Goal: Task Accomplishment & Management: Manage account settings

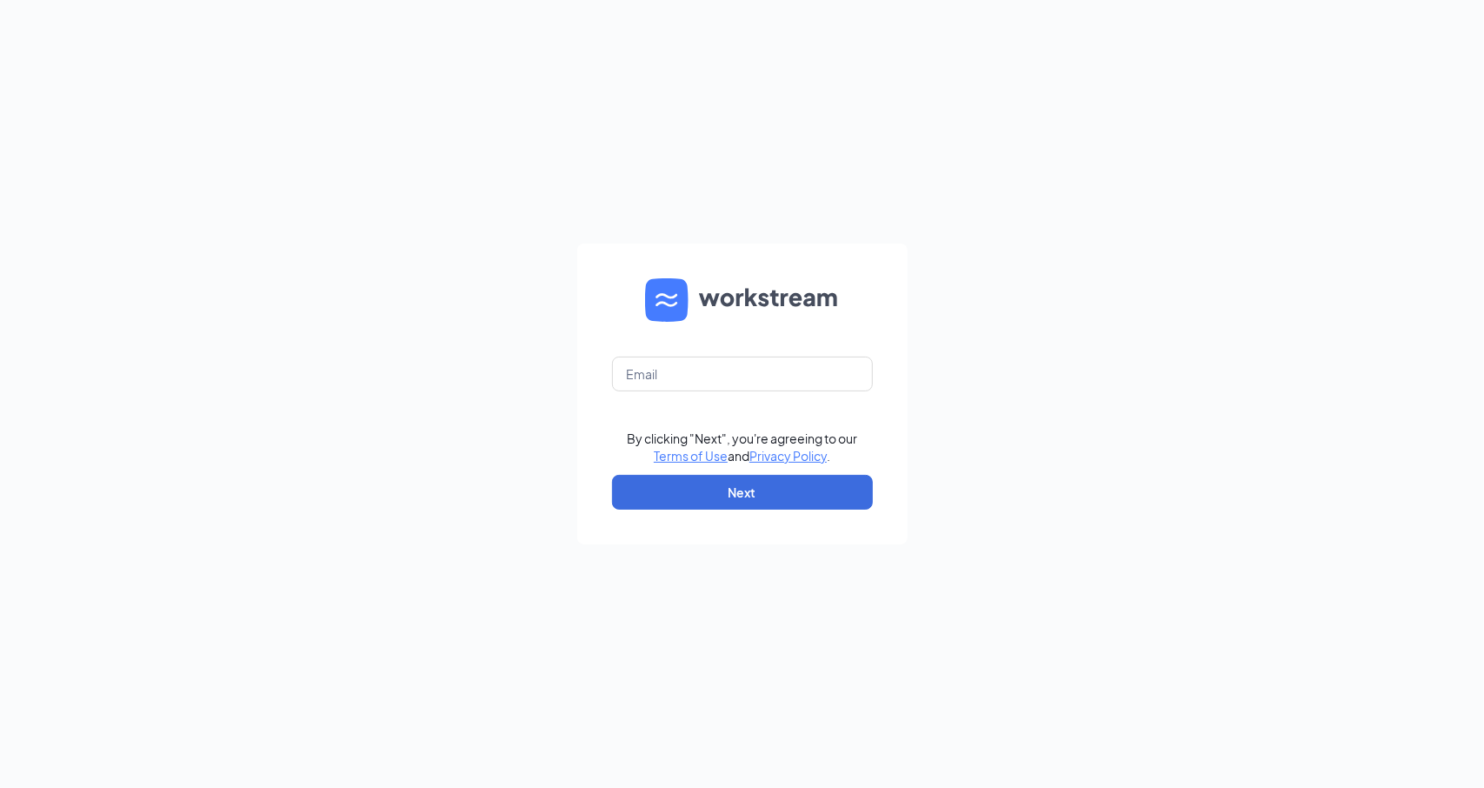
click at [762, 398] on form "By clicking "Next", you're agreeing to our Terms of Use and Privacy Policy . Ne…" at bounding box center [742, 393] width 330 height 301
click at [748, 379] on input "text" at bounding box center [742, 373] width 261 height 35
type input "joseph.castro3@stcbrands.com"
click at [781, 456] on link "Privacy Policy" at bounding box center [787, 456] width 77 height 16
click at [788, 475] on button "Next" at bounding box center [742, 492] width 261 height 35
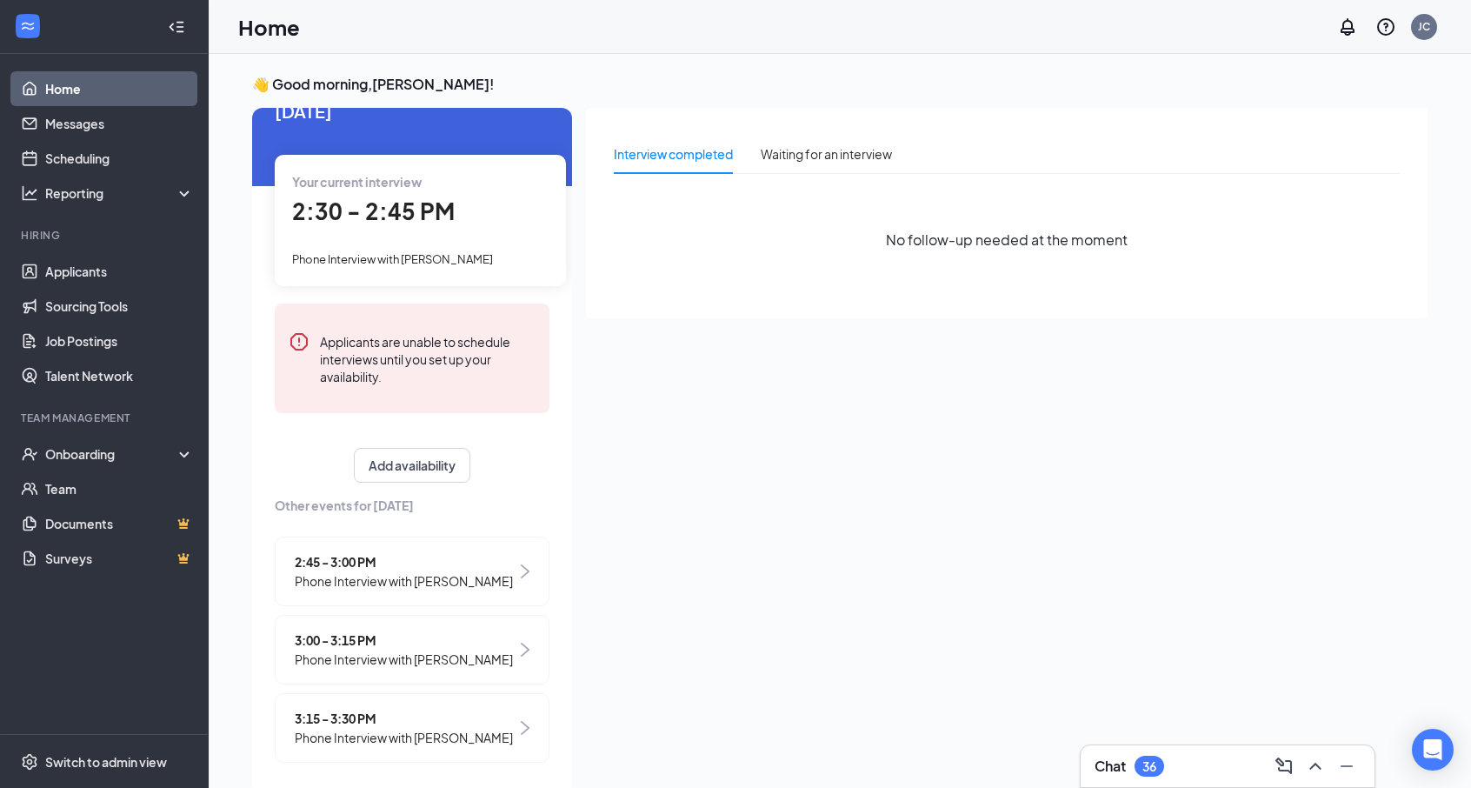
scroll to position [59, 0]
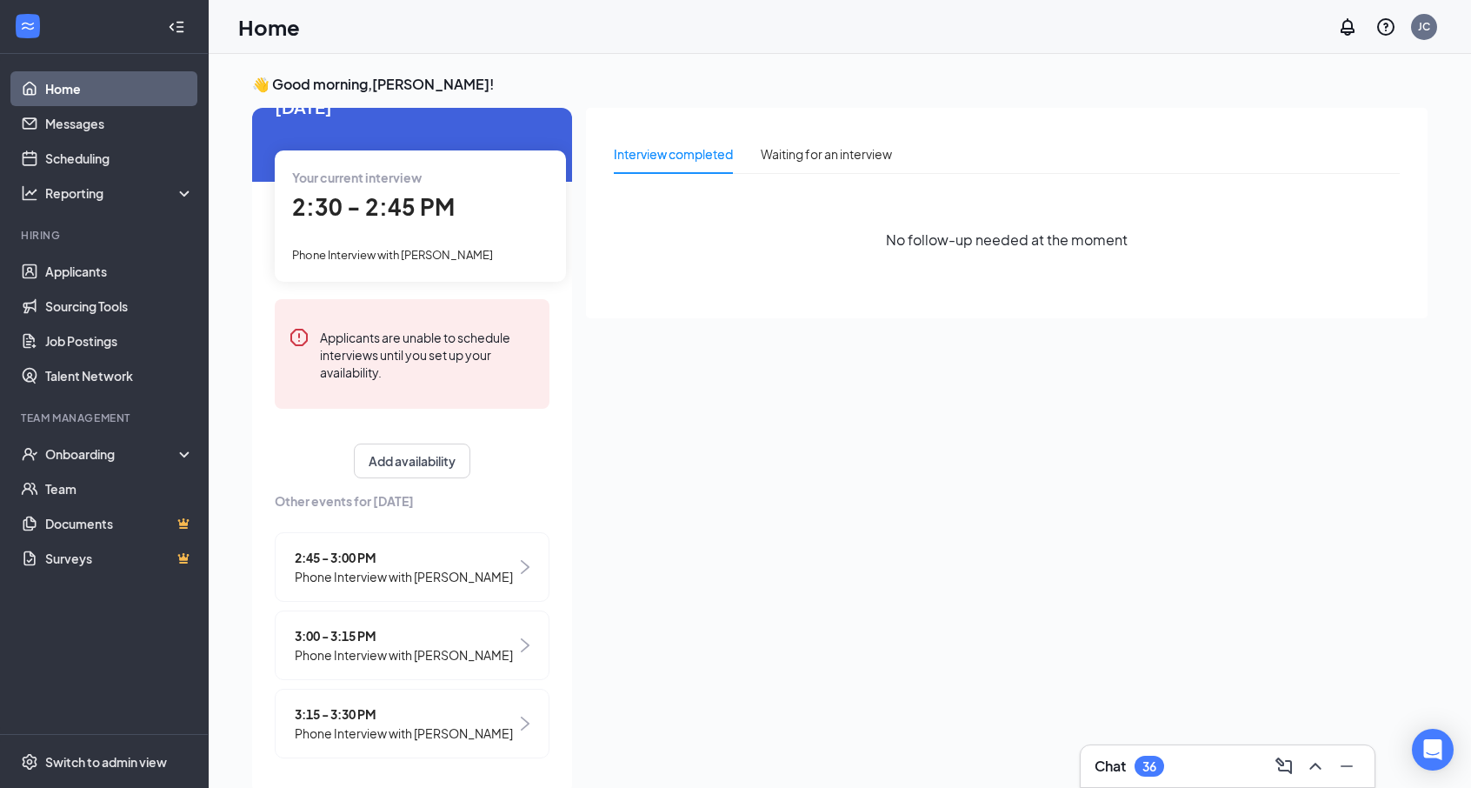
click at [424, 208] on div "Your current interview 2:30 - 2:45 PM Phone Interview with [PERSON_NAME]" at bounding box center [420, 215] width 291 height 130
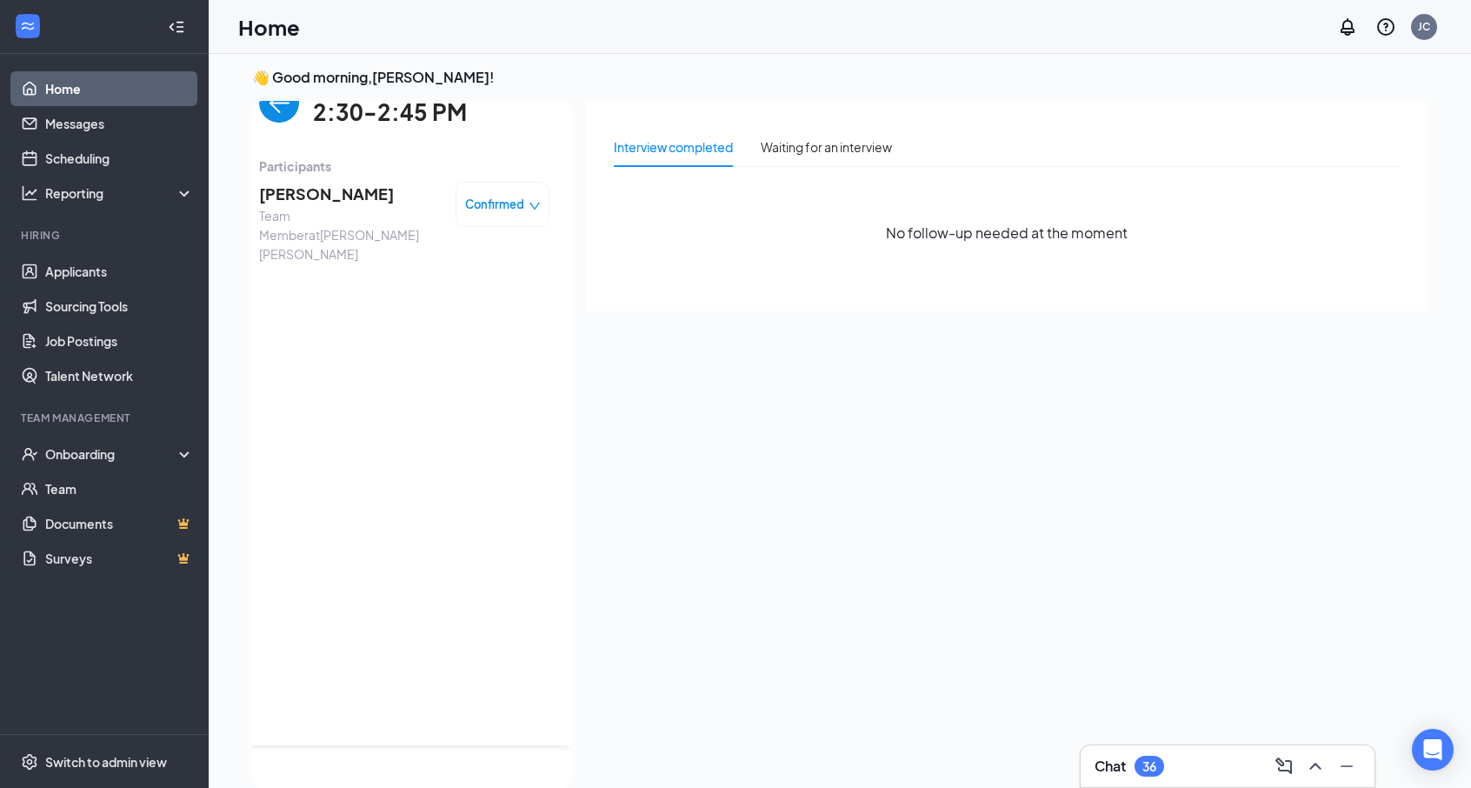
scroll to position [0, 0]
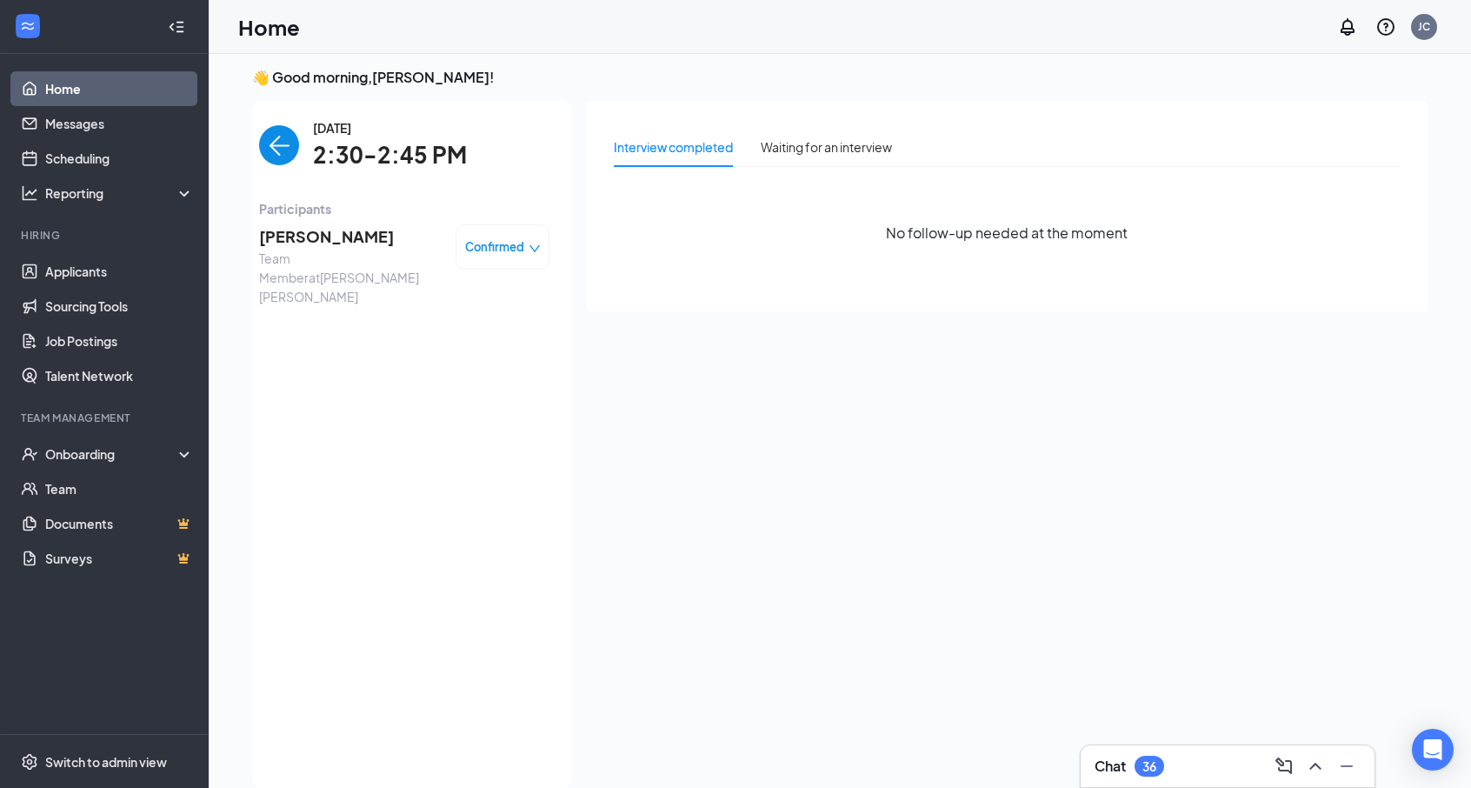
click at [333, 241] on span "[PERSON_NAME]" at bounding box center [350, 236] width 183 height 24
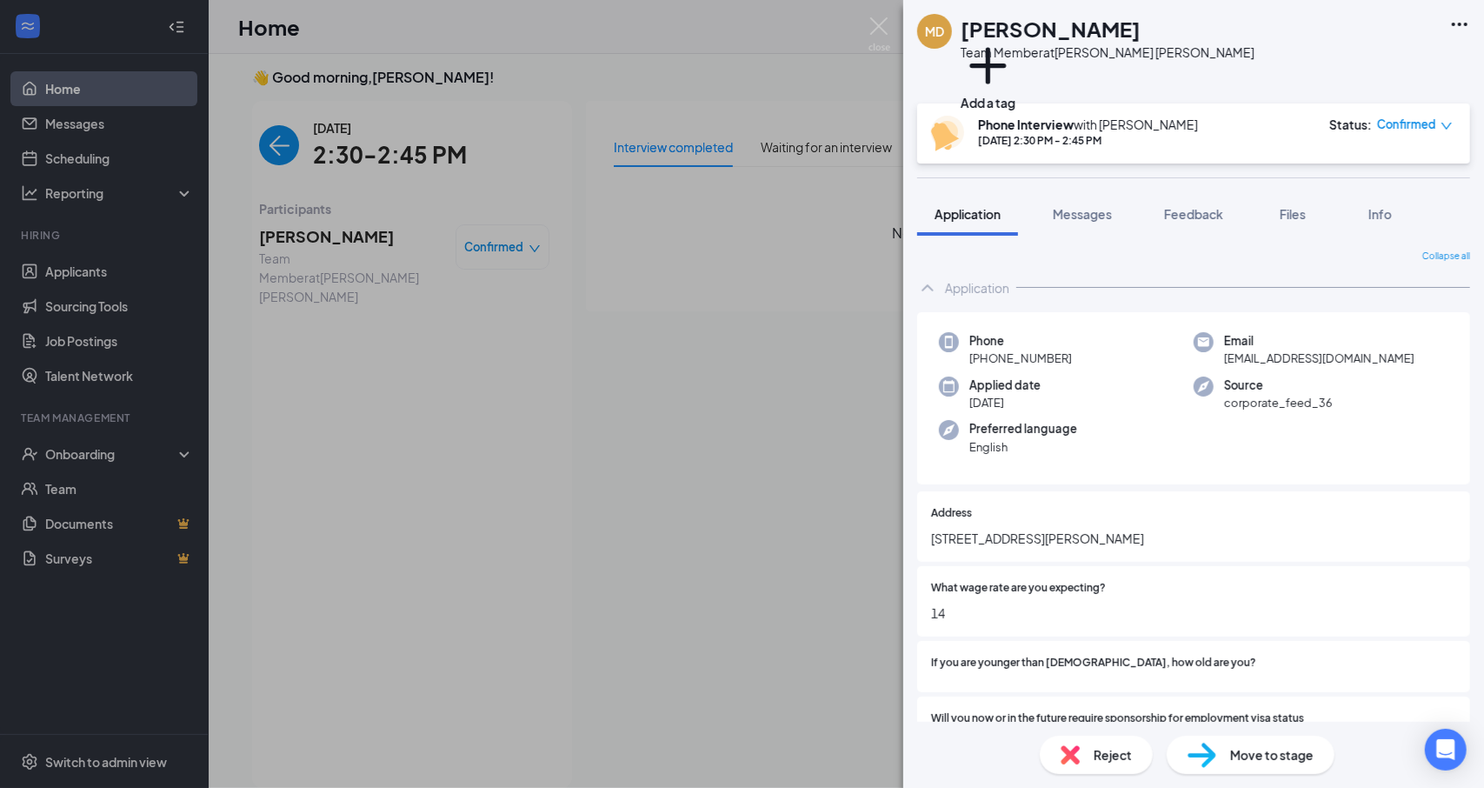
click at [1041, 363] on span "[PHONE_NUMBER]" at bounding box center [1020, 357] width 103 height 17
copy span "[PHONE_NUMBER]"
click at [1043, 27] on h1 "[PERSON_NAME]" at bounding box center [1051, 29] width 180 height 30
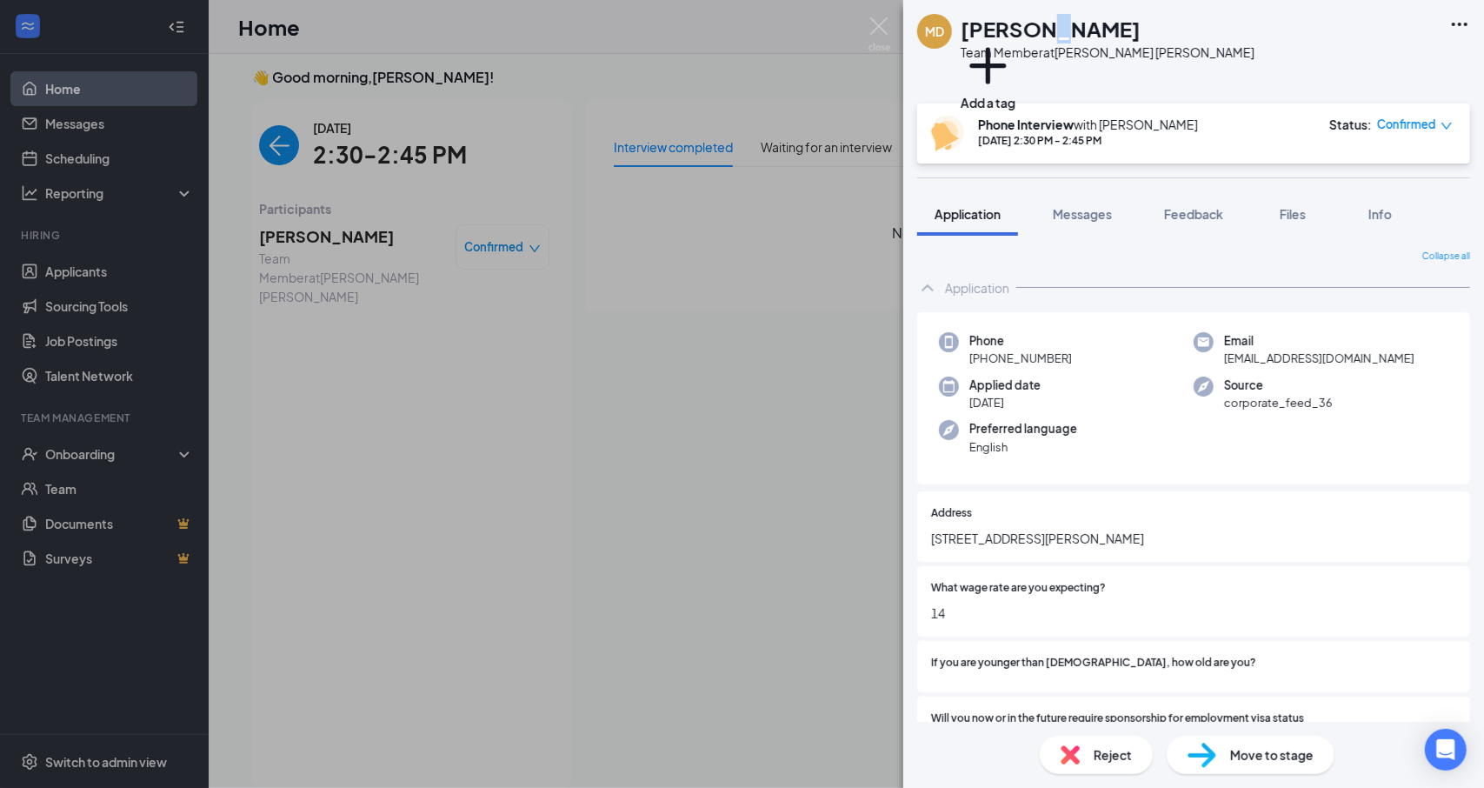
click at [1043, 27] on h1 "[PERSON_NAME]" at bounding box center [1051, 29] width 180 height 30
copy h1 "[PERSON_NAME]"
click at [1041, 362] on span "[PHONE_NUMBER]" at bounding box center [1020, 357] width 103 height 17
click at [1041, 361] on span "[PHONE_NUMBER]" at bounding box center [1020, 357] width 103 height 17
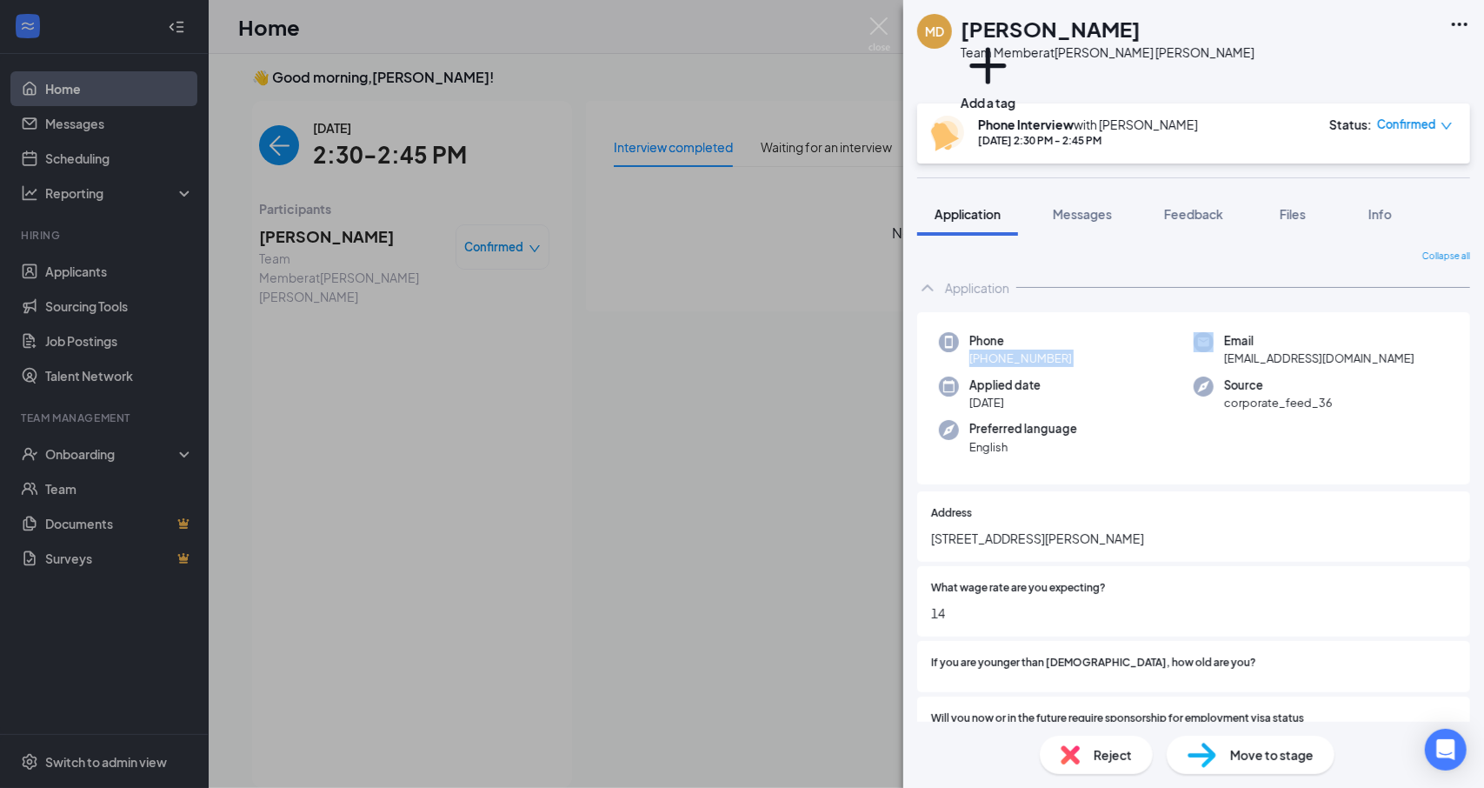
click at [1041, 361] on span "[PHONE_NUMBER]" at bounding box center [1020, 357] width 103 height 17
copy span "[PHONE_NUMBER]"
drag, startPoint x: 263, startPoint y: 203, endPoint x: 270, endPoint y: 156, distance: 46.7
click at [263, 203] on div "MD [PERSON_NAME] Team Member at [PERSON_NAME] [PERSON_NAME] Add a tag Phone Int…" at bounding box center [742, 394] width 1484 height 788
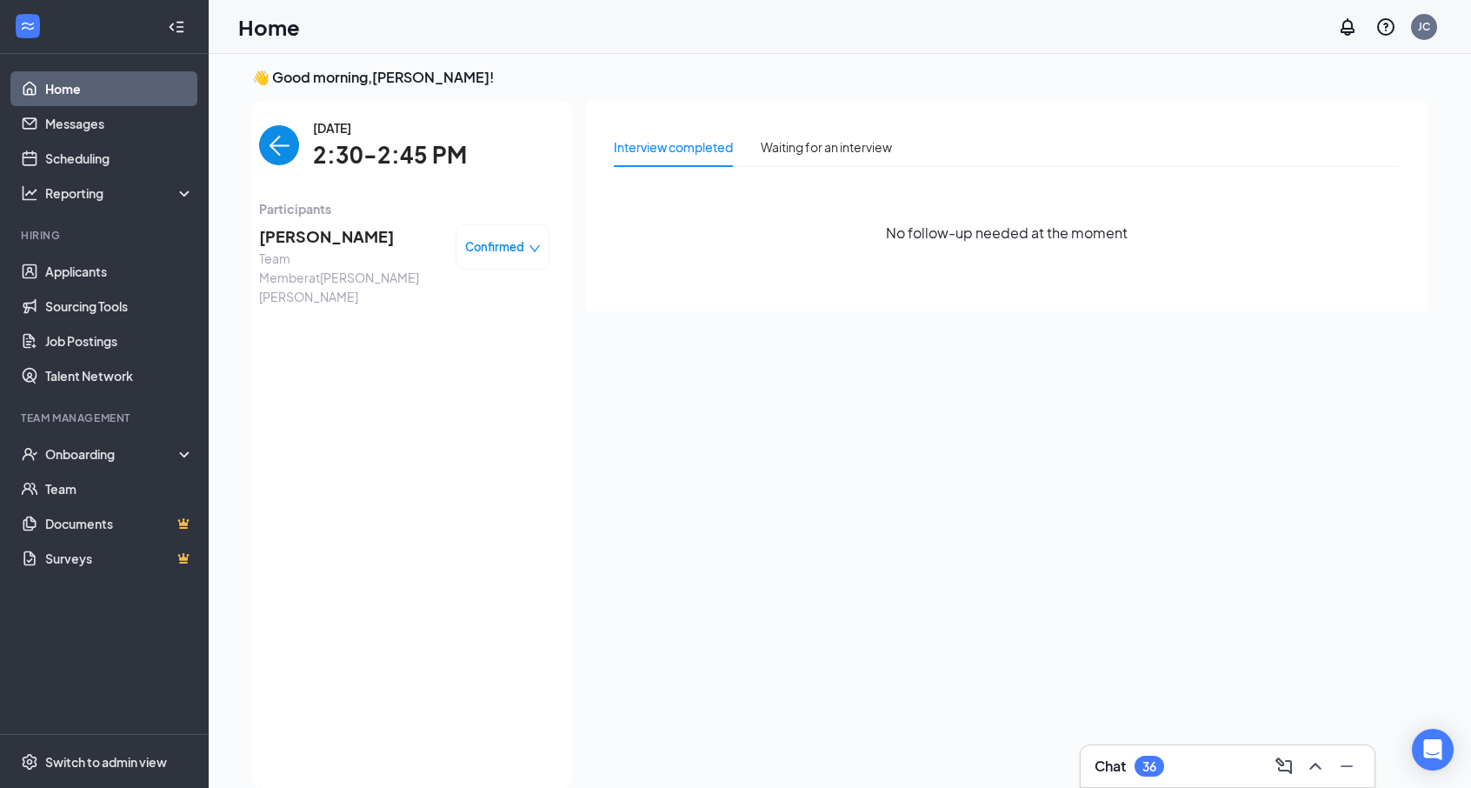
click at [522, 261] on div "Confirmed" at bounding box center [503, 246] width 94 height 45
click at [485, 258] on div "Confirmed" at bounding box center [503, 246] width 94 height 45
click at [501, 256] on div "Confirmed" at bounding box center [503, 246] width 94 height 45
click at [497, 251] on span "Confirmed" at bounding box center [494, 246] width 59 height 17
click at [474, 379] on span "Mark as no-show" at bounding box center [426, 388] width 119 height 19
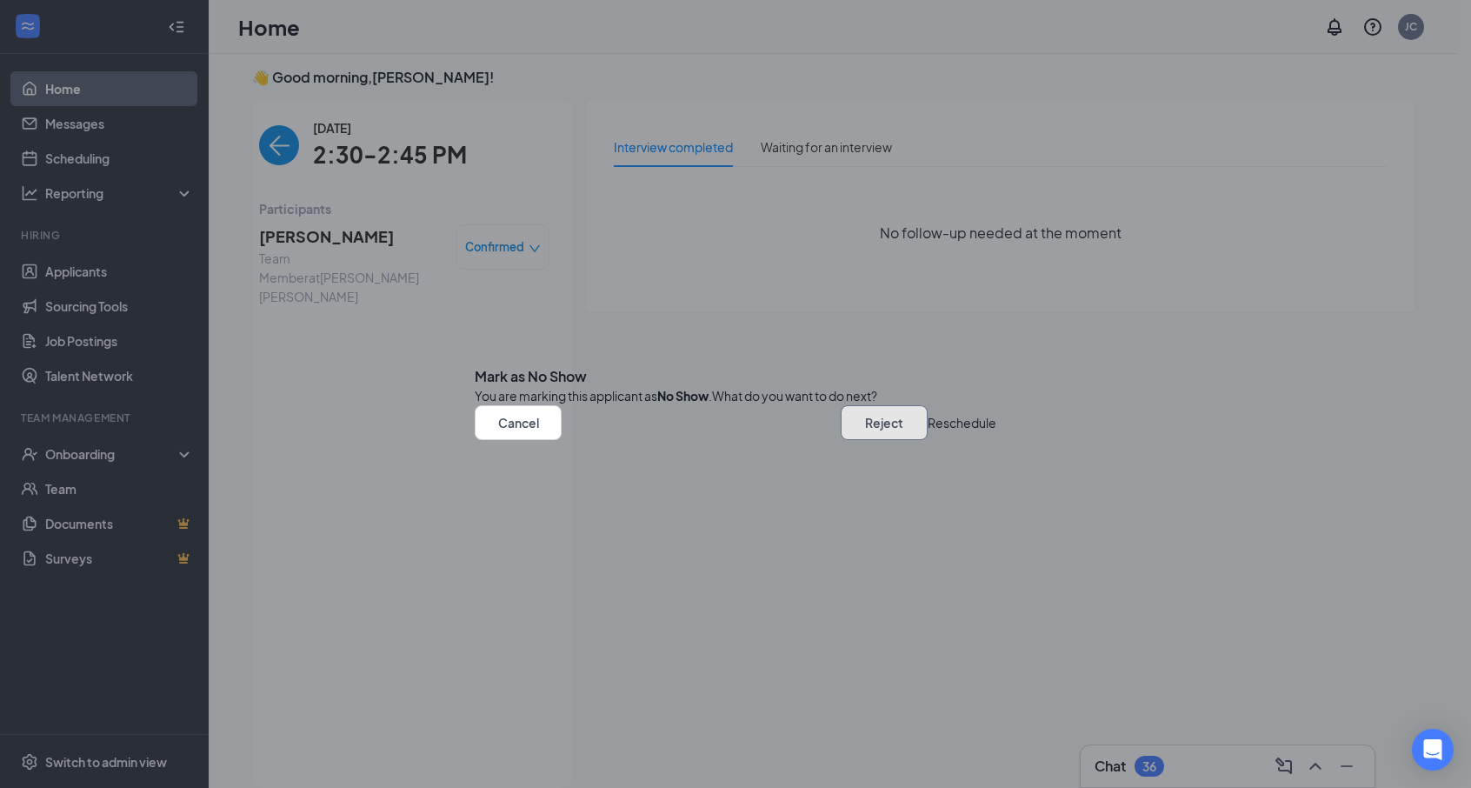
click at [841, 440] on button "Reject" at bounding box center [884, 422] width 87 height 35
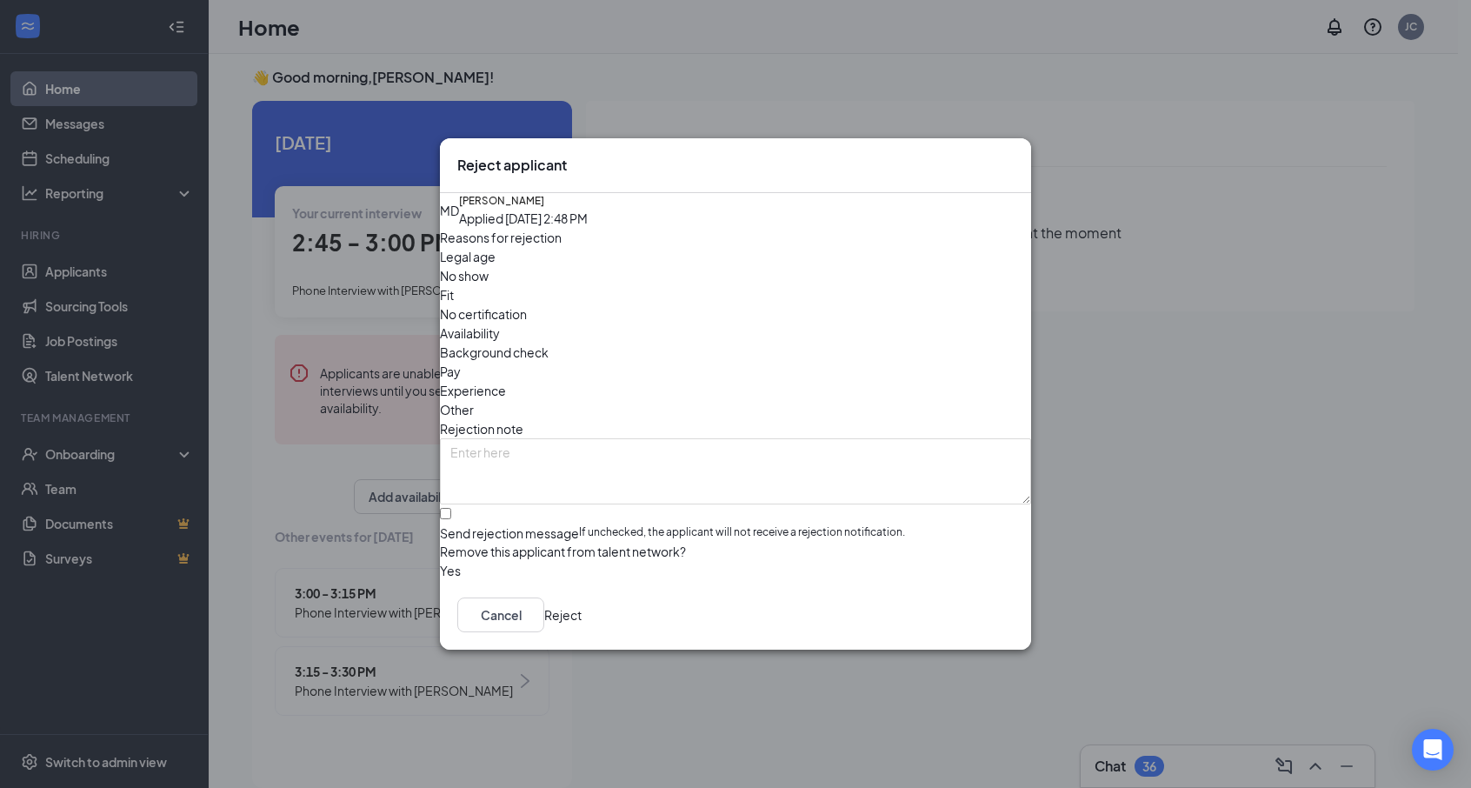
click at [582, 632] on button "Reject" at bounding box center [562, 614] width 37 height 35
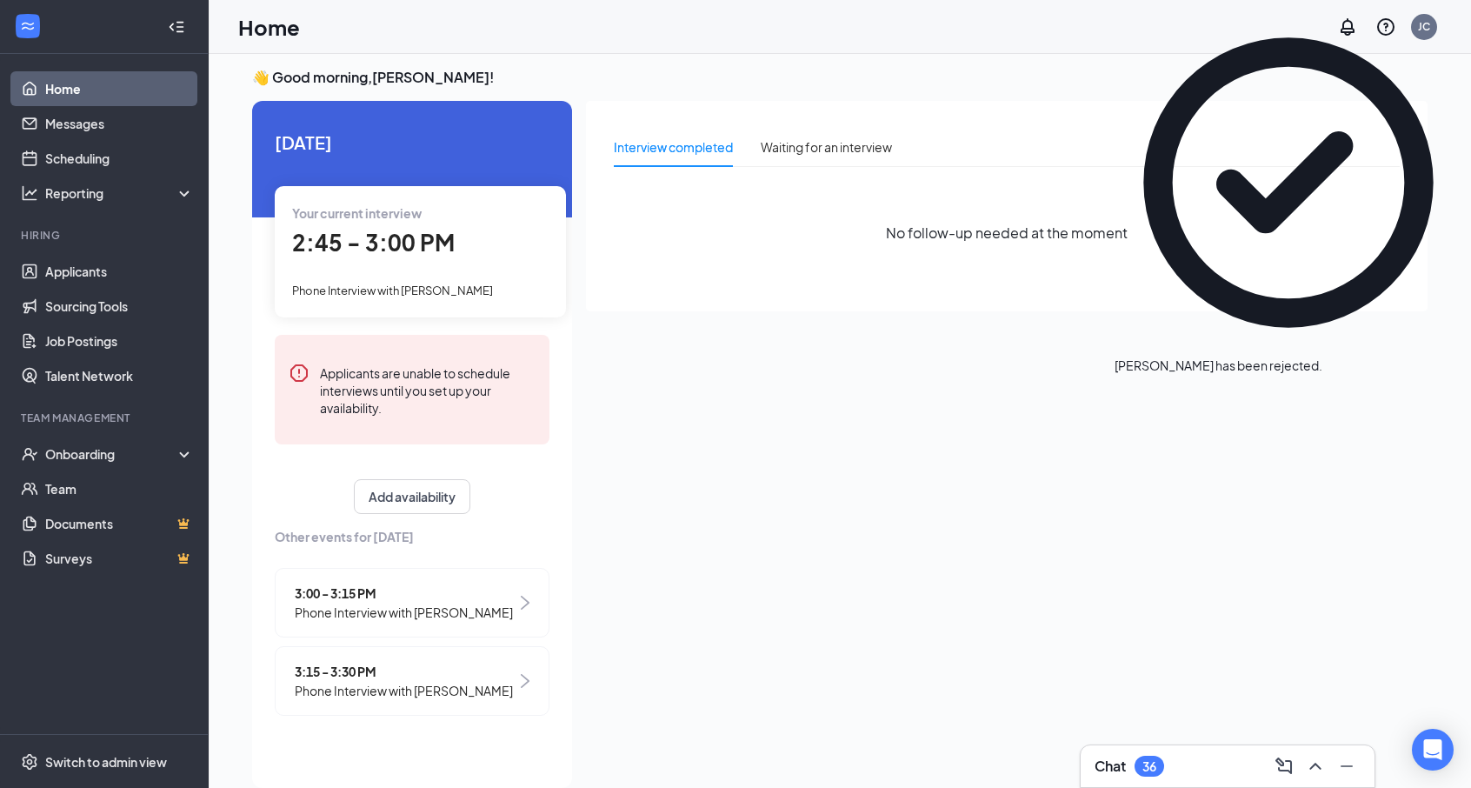
click at [393, 223] on div "Your current interview 2:45 - 3:00 PM Phone Interview with [PERSON_NAME]" at bounding box center [420, 251] width 291 height 130
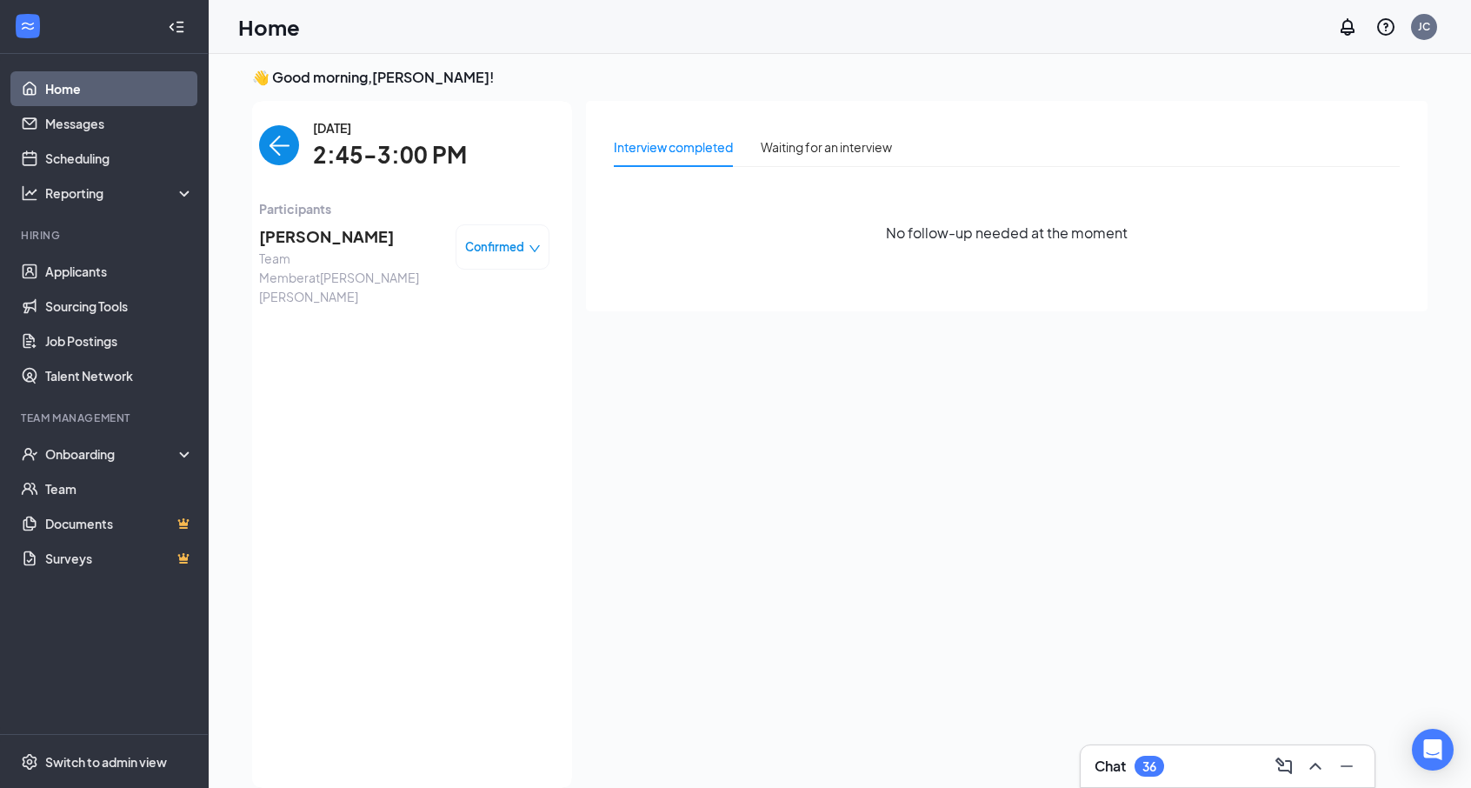
click at [319, 231] on span "[PERSON_NAME]" at bounding box center [350, 236] width 183 height 24
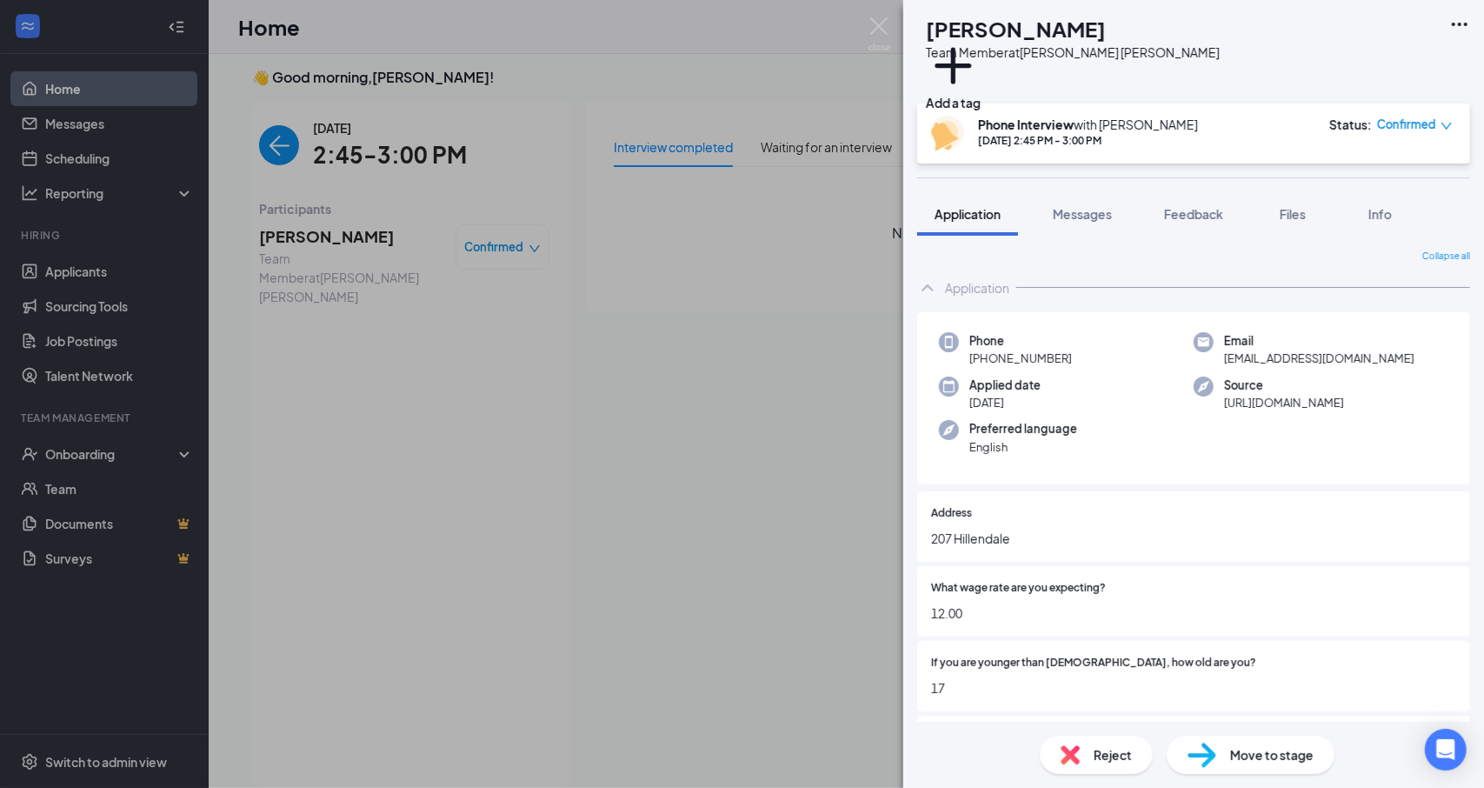
click at [1048, 32] on h1 "[PERSON_NAME]" at bounding box center [1016, 29] width 180 height 30
copy h1 "[PERSON_NAME]"
click at [1077, 69] on div "Add a tag" at bounding box center [1073, 75] width 294 height 29
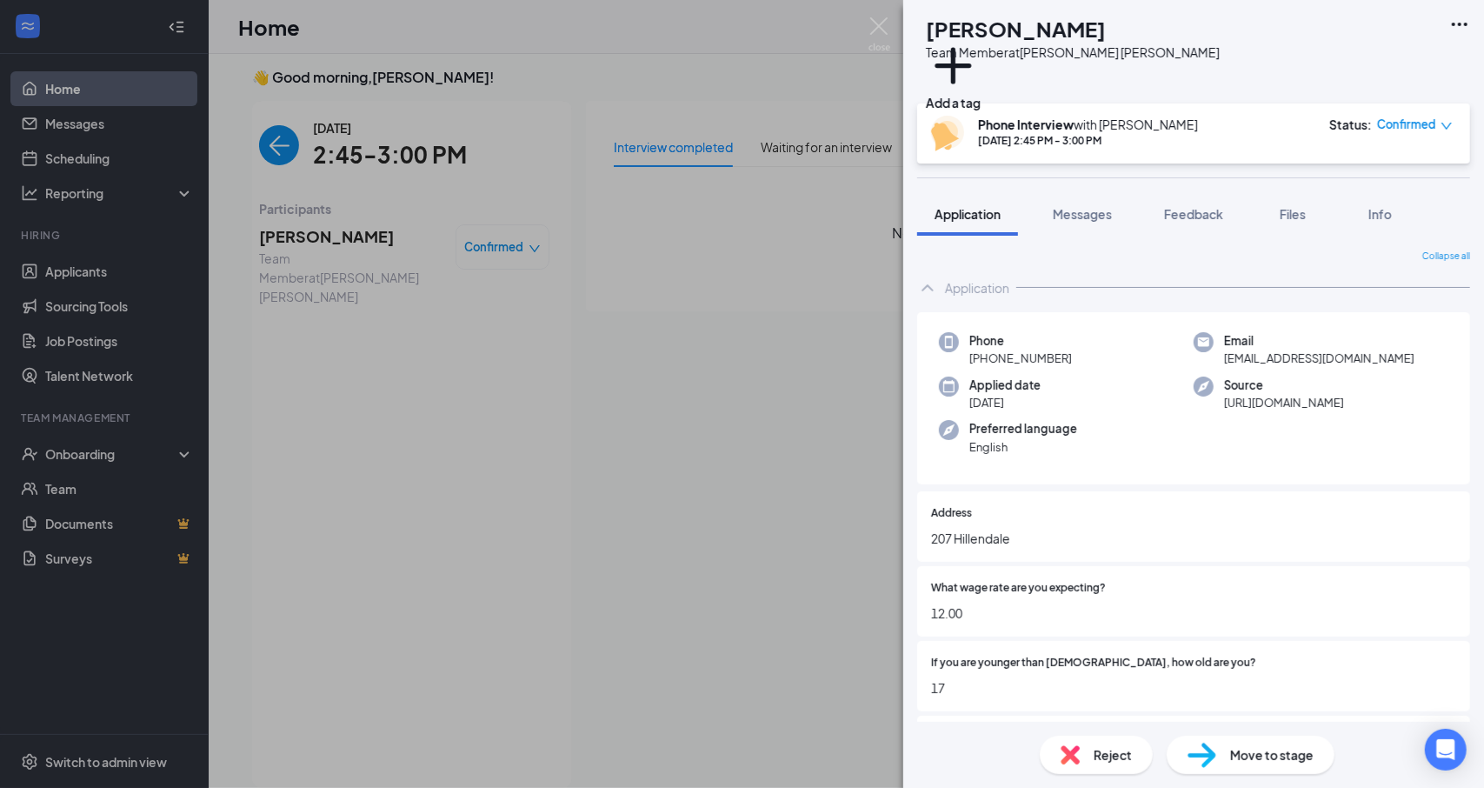
click at [1048, 32] on h1 "[PERSON_NAME]" at bounding box center [1016, 29] width 180 height 30
copy h1 "[PERSON_NAME]"
click at [1052, 357] on span "[PHONE_NUMBER]" at bounding box center [1020, 357] width 103 height 17
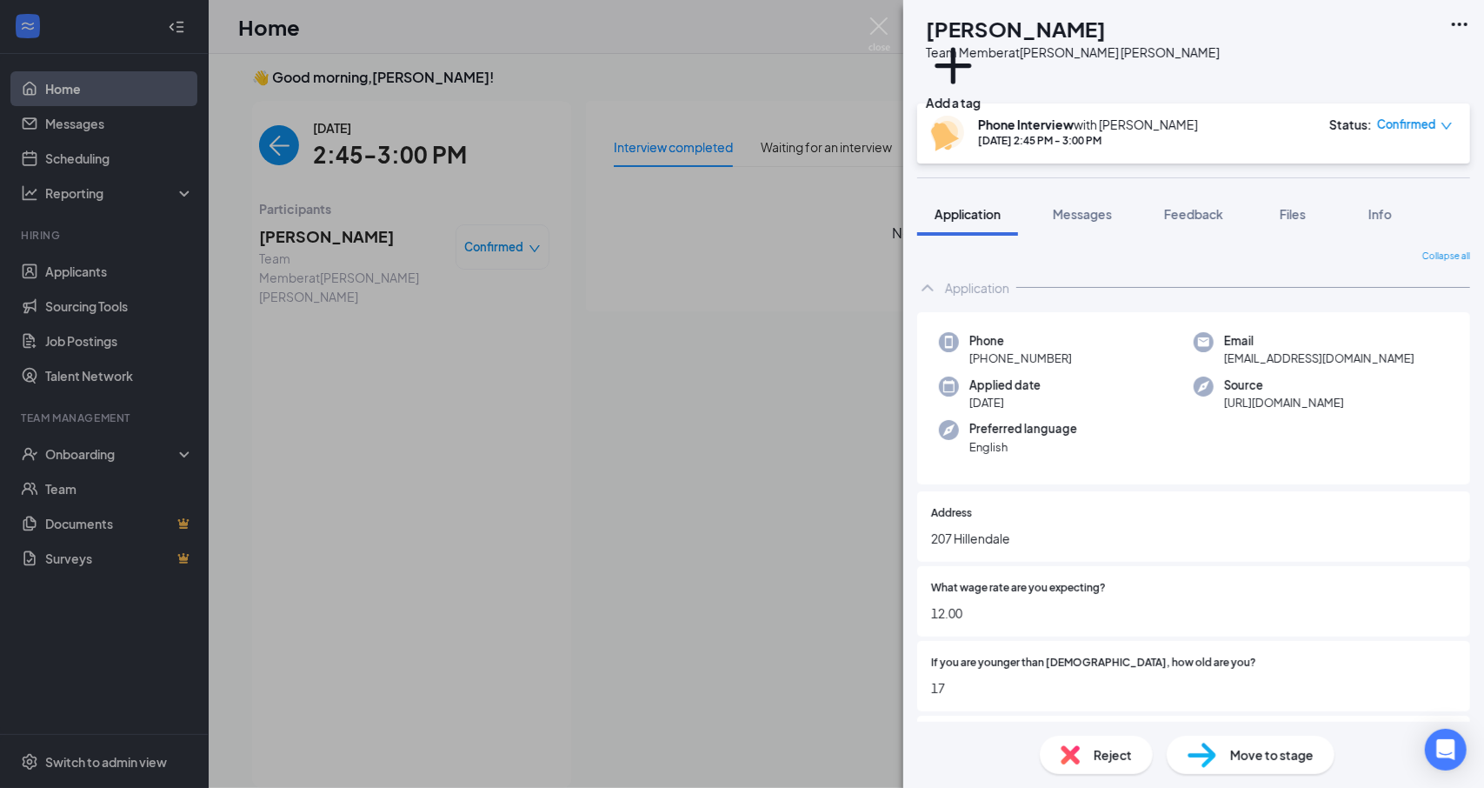
click at [1052, 357] on span "[PHONE_NUMBER]" at bounding box center [1020, 357] width 103 height 17
copy span "[PHONE_NUMBER]"
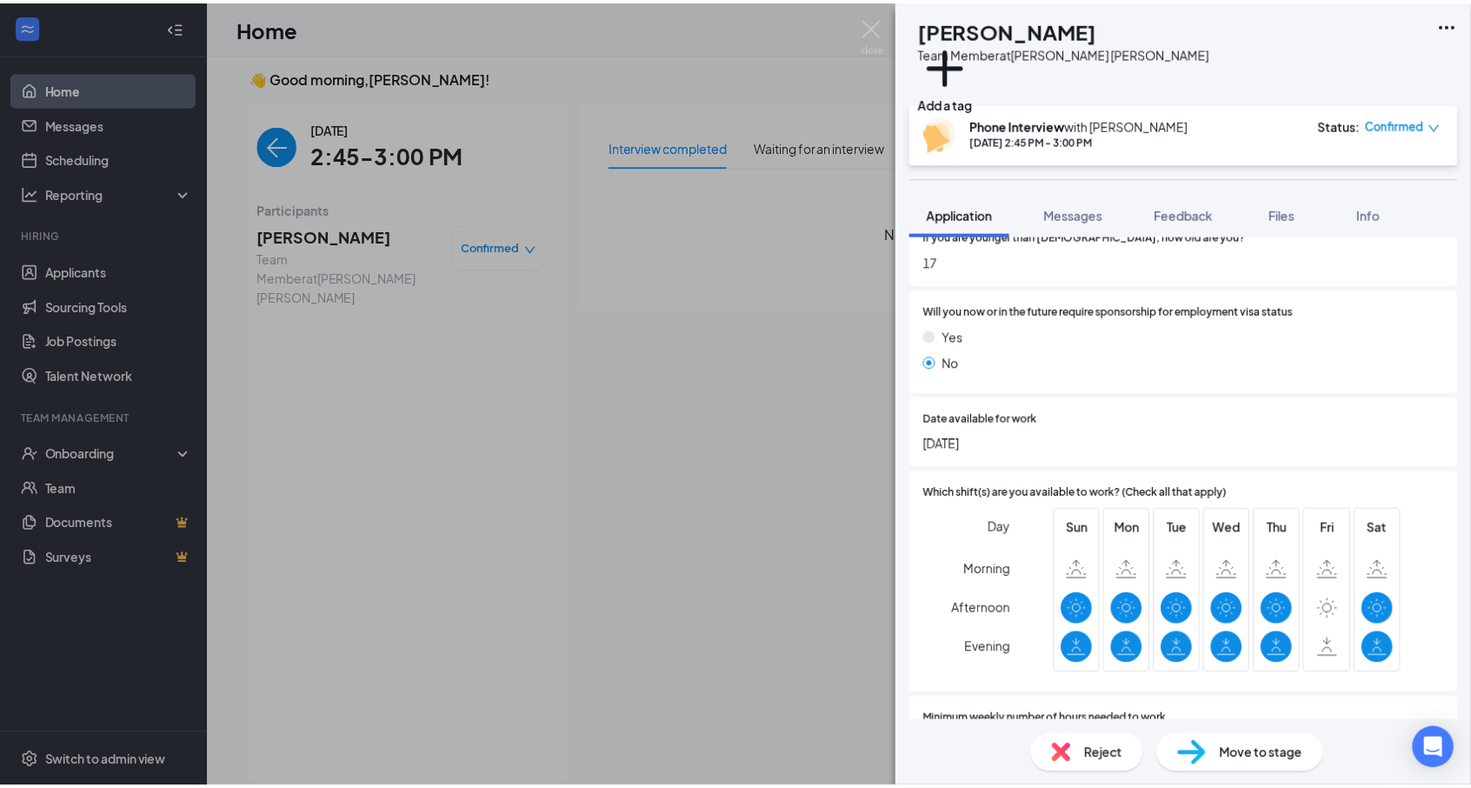
scroll to position [609, 0]
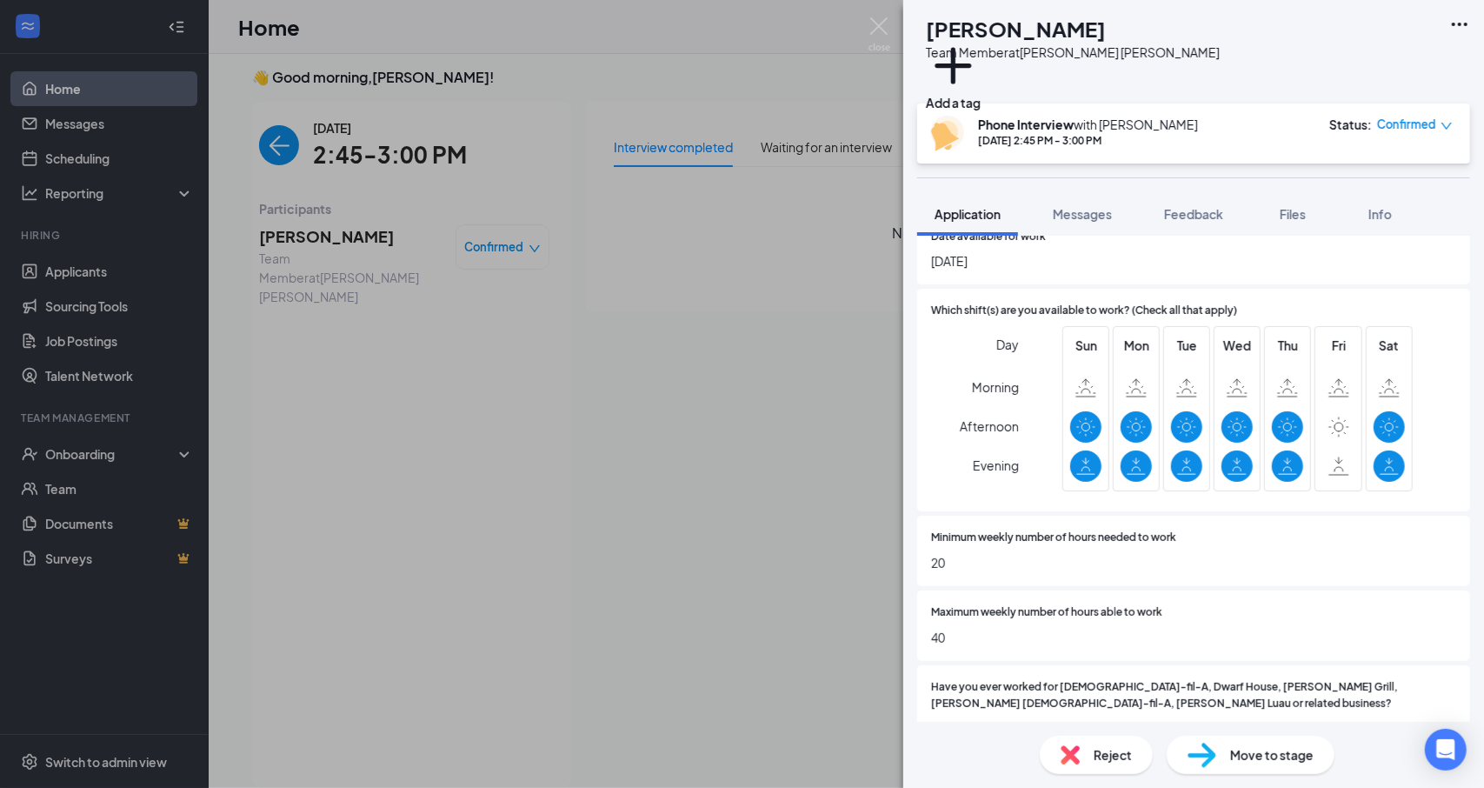
click at [456, 208] on div "[PERSON_NAME] Team Member at [PERSON_NAME] [PERSON_NAME] Add a tag Phone Interv…" at bounding box center [742, 394] width 1484 height 788
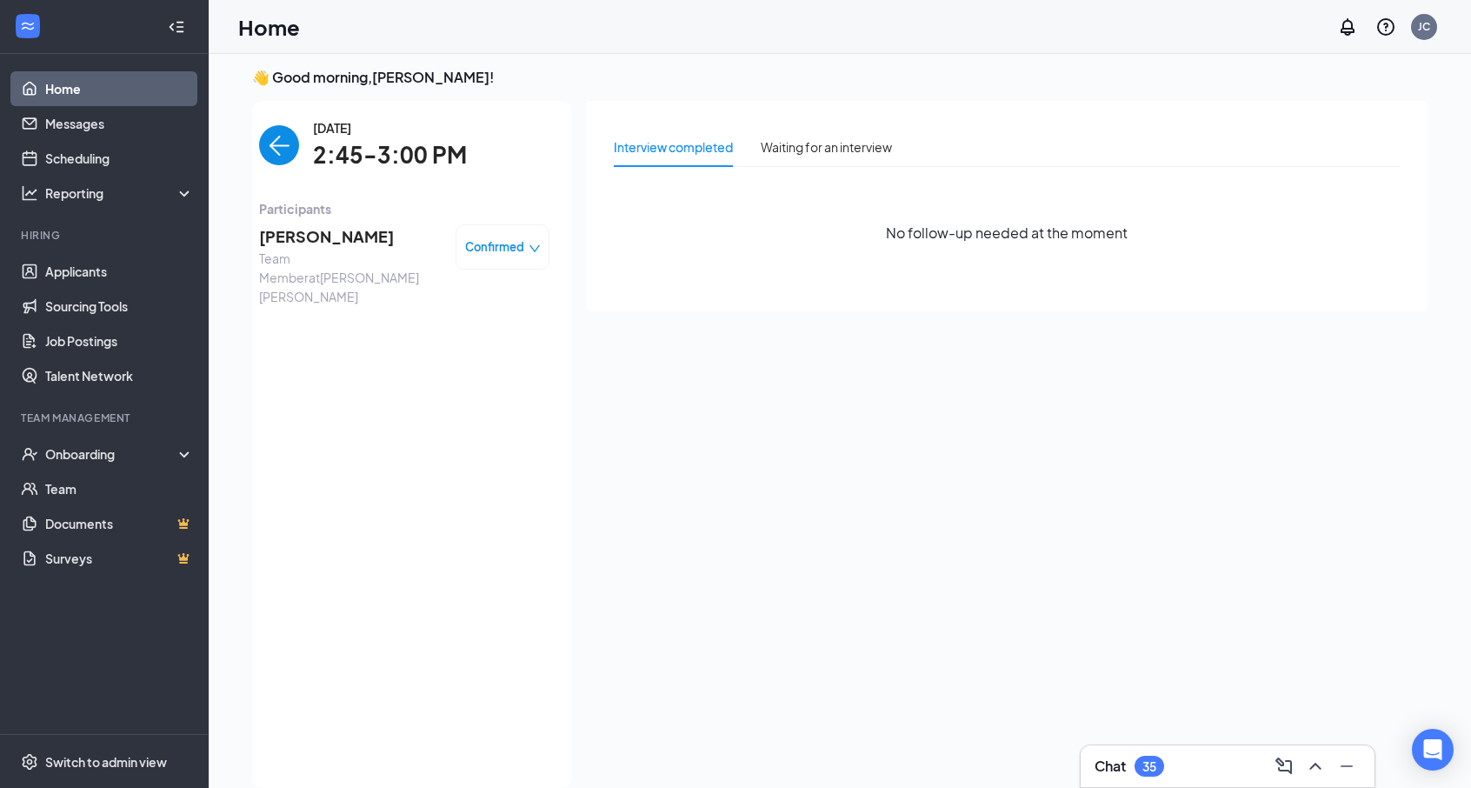
click at [292, 156] on img "back-button" at bounding box center [279, 145] width 40 height 40
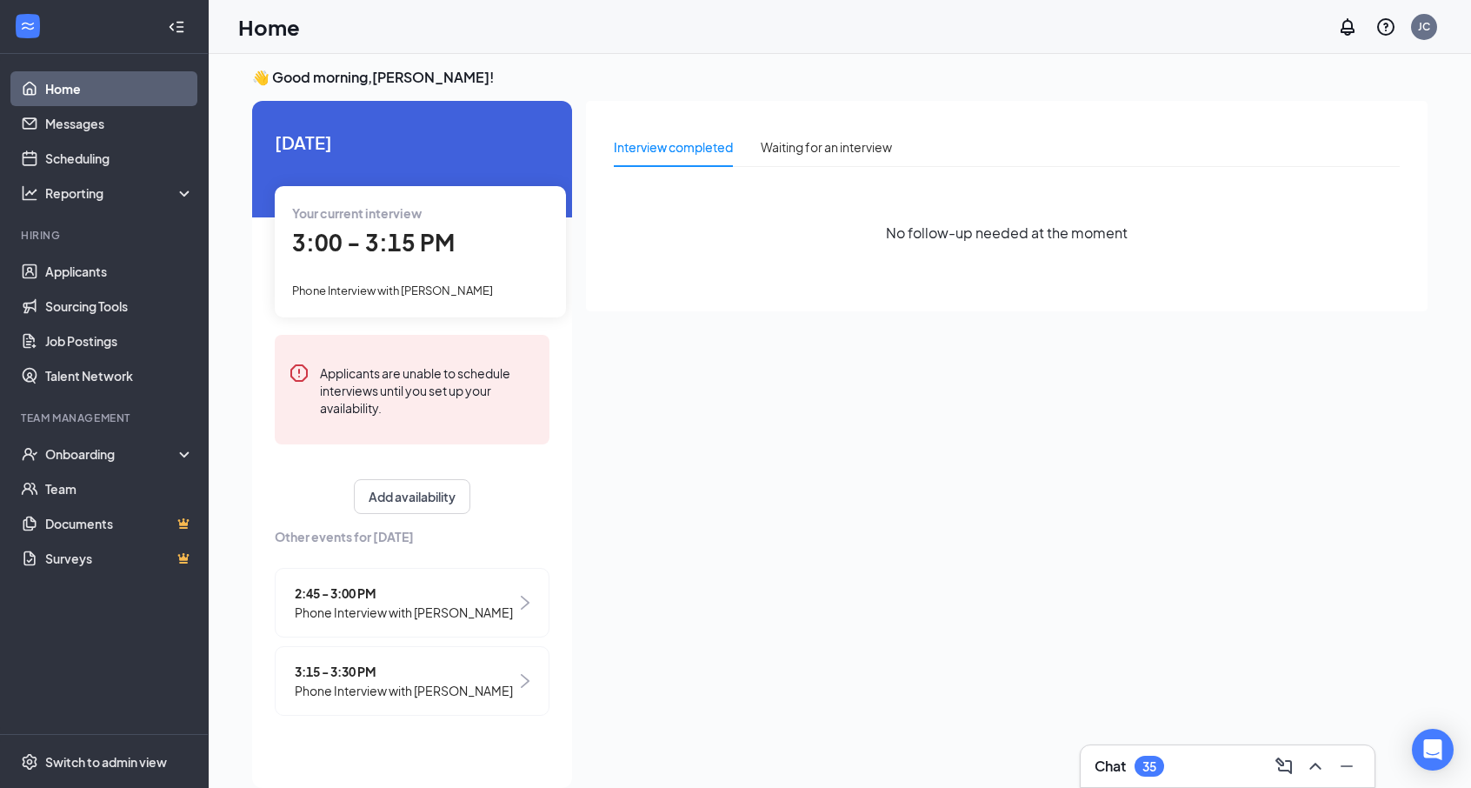
click at [403, 248] on span "3:00 - 3:15 PM" at bounding box center [373, 242] width 163 height 29
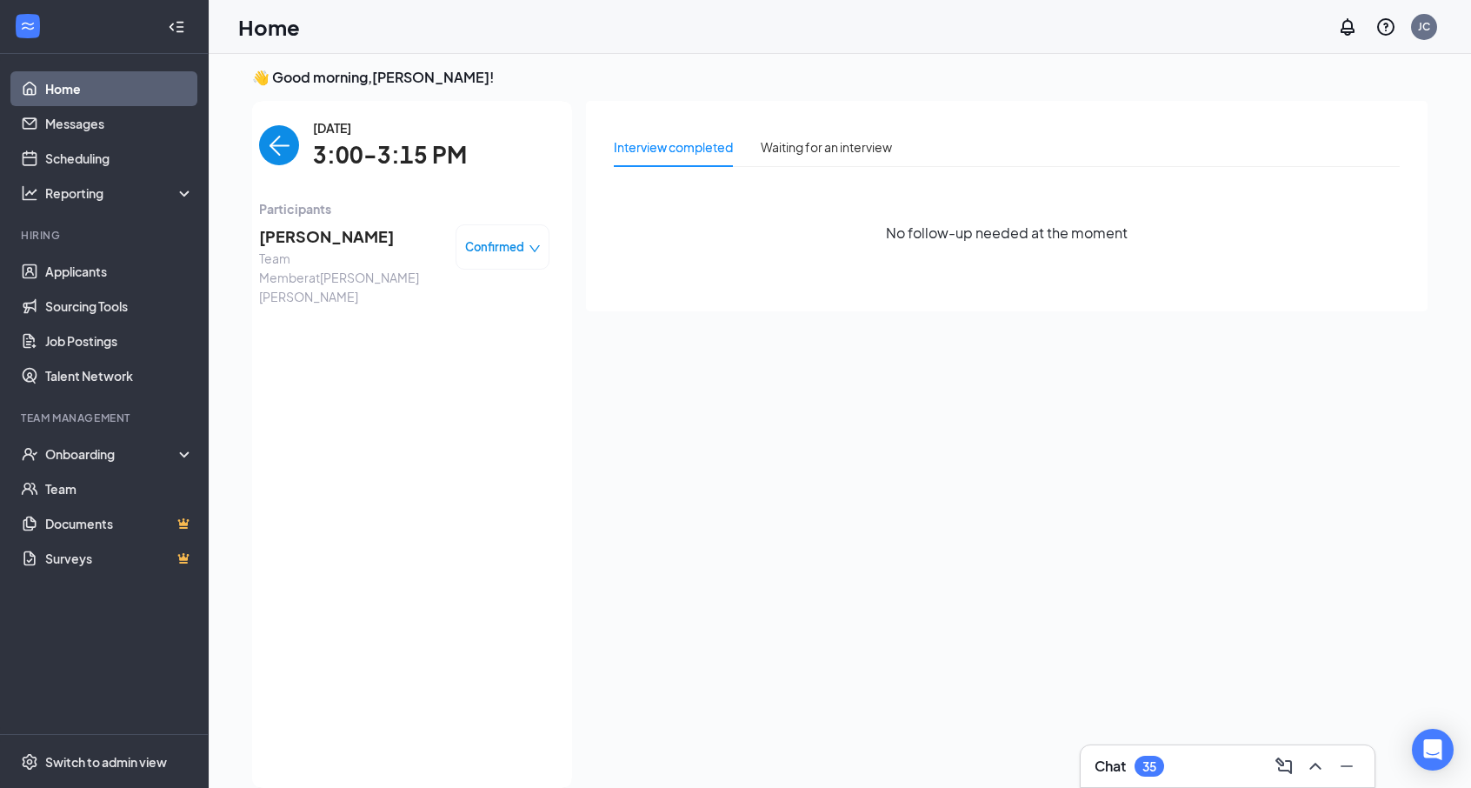
click at [323, 231] on span "[PERSON_NAME]" at bounding box center [350, 236] width 183 height 24
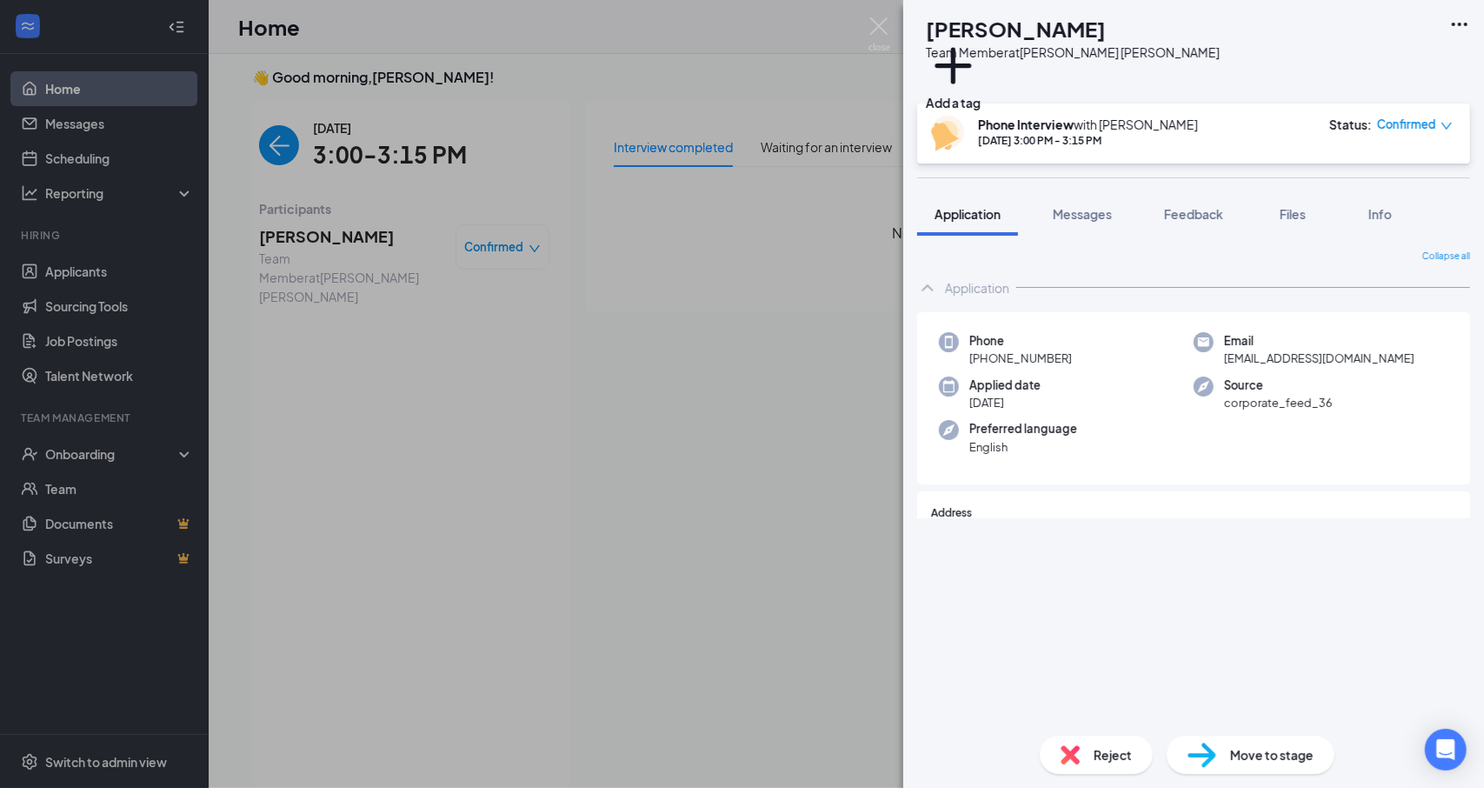
click at [1083, 25] on h1 "[PERSON_NAME]" at bounding box center [1016, 29] width 180 height 30
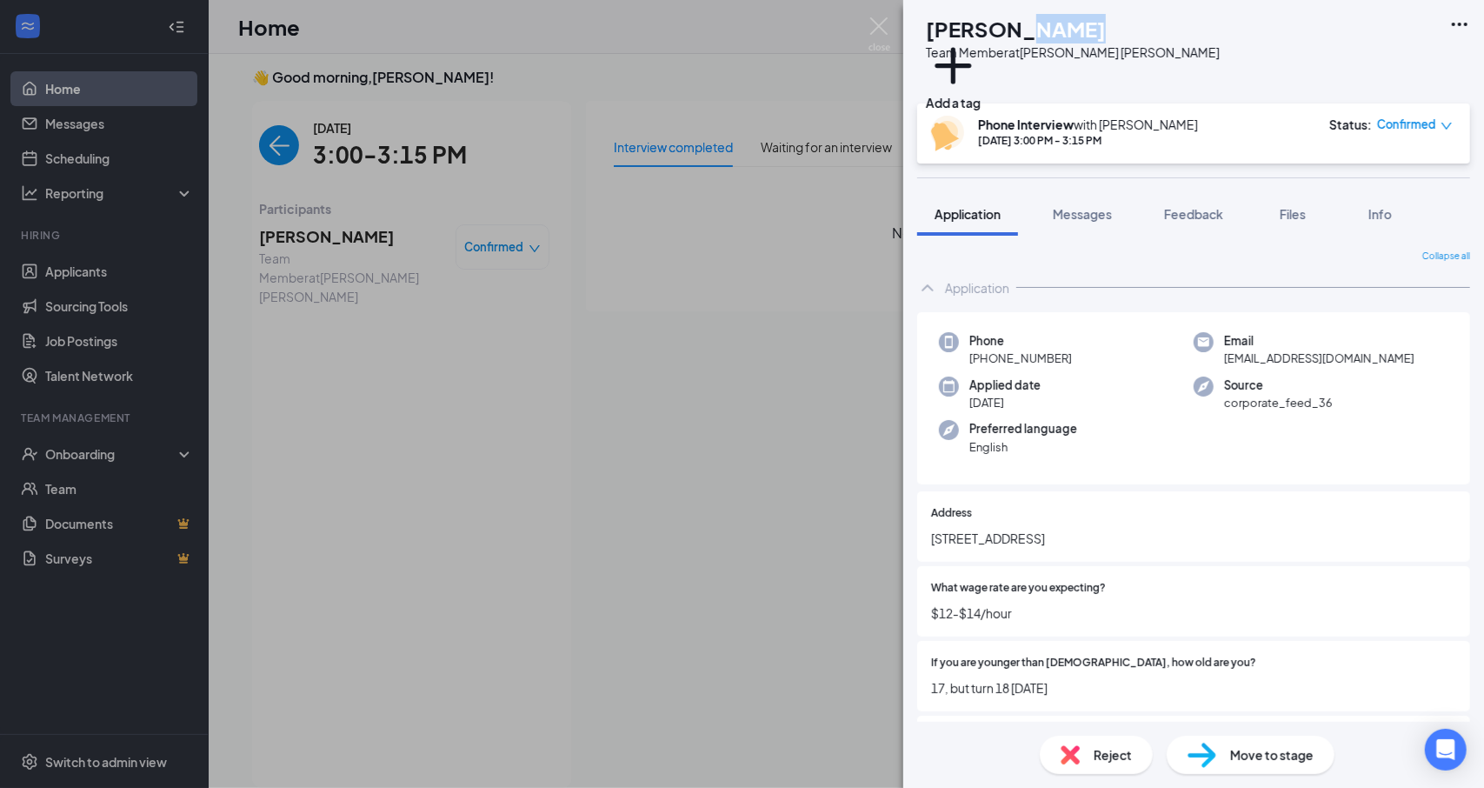
click at [1083, 25] on h1 "[PERSON_NAME]" at bounding box center [1016, 29] width 180 height 30
copy h1 "[PERSON_NAME]"
click at [999, 361] on span "[PHONE_NUMBER]" at bounding box center [1020, 357] width 103 height 17
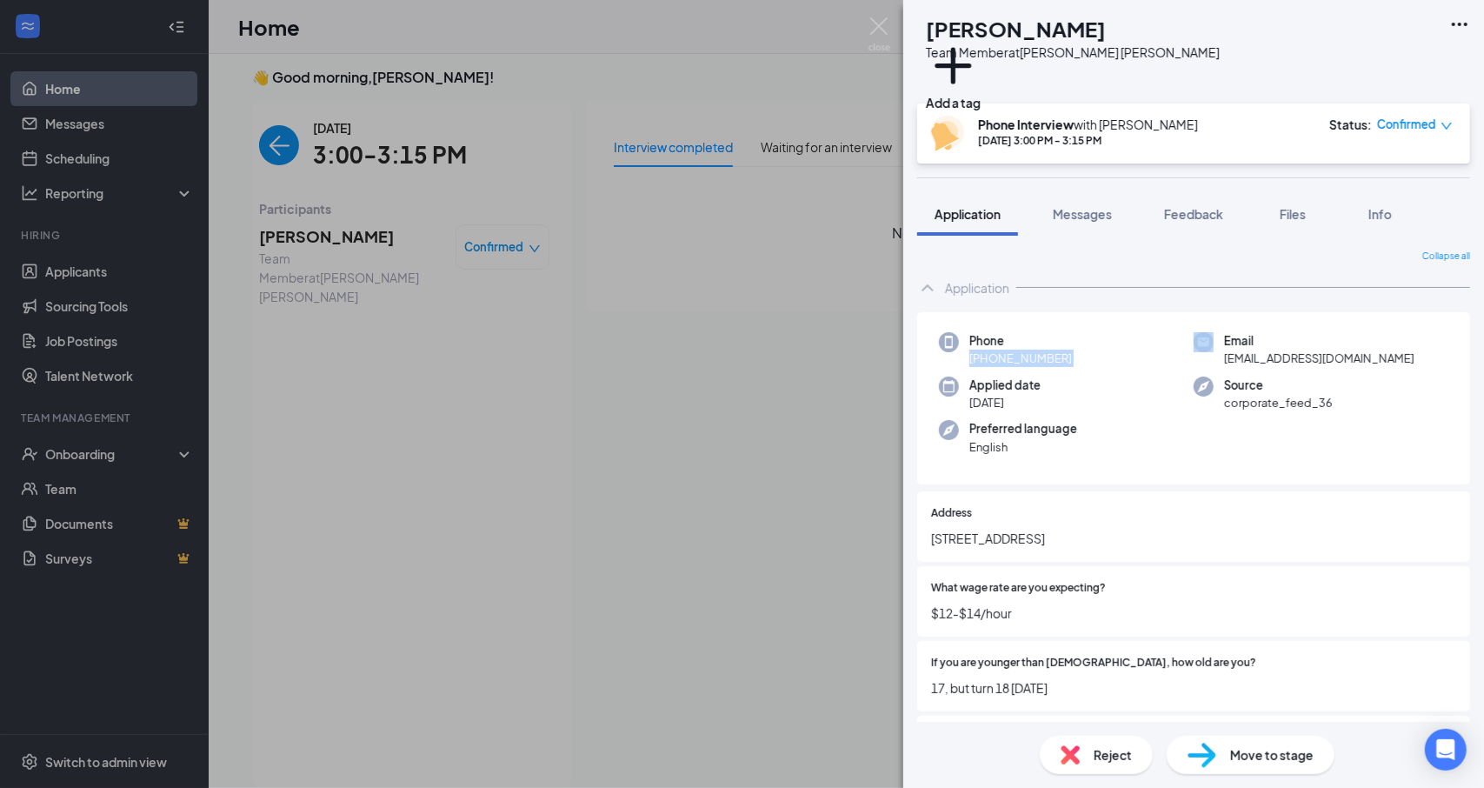
click at [999, 361] on span "[PHONE_NUMBER]" at bounding box center [1020, 357] width 103 height 17
copy span "[PHONE_NUMBER]"
click at [284, 73] on div "MM [PERSON_NAME] Team Member at [PERSON_NAME] [PERSON_NAME] Add a tag Phone Int…" at bounding box center [742, 394] width 1484 height 788
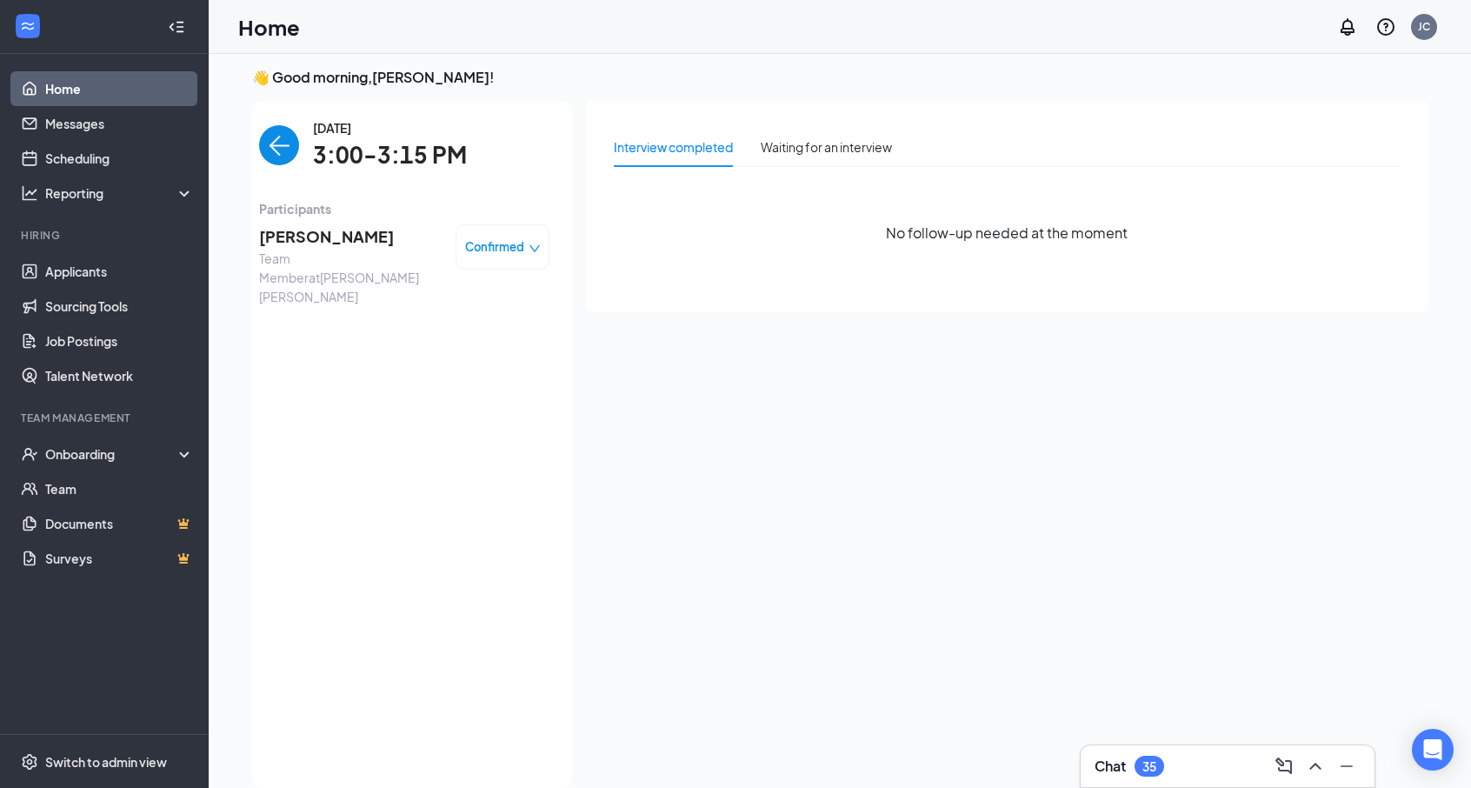
click at [276, 149] on img "back-button" at bounding box center [279, 145] width 40 height 40
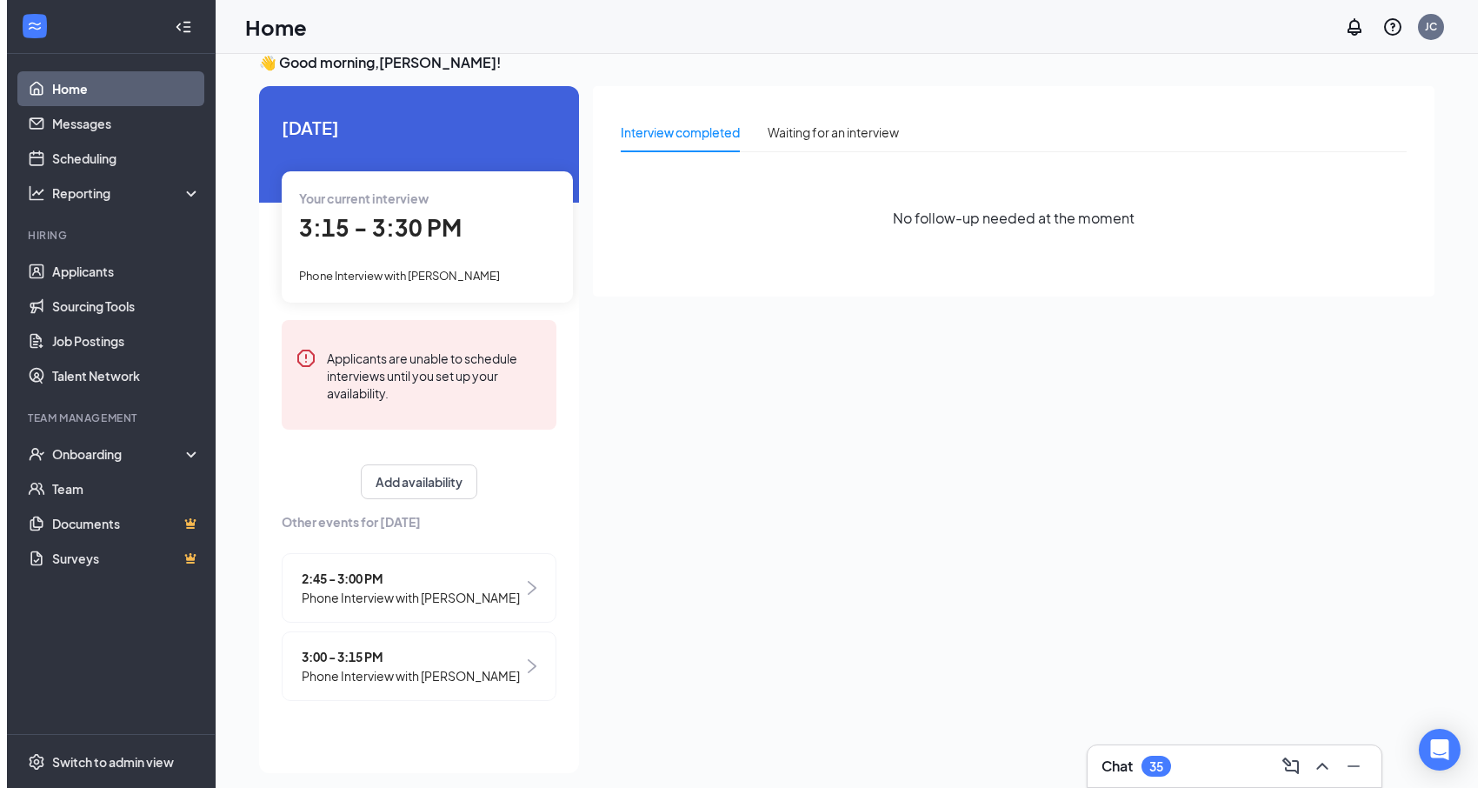
scroll to position [37, 0]
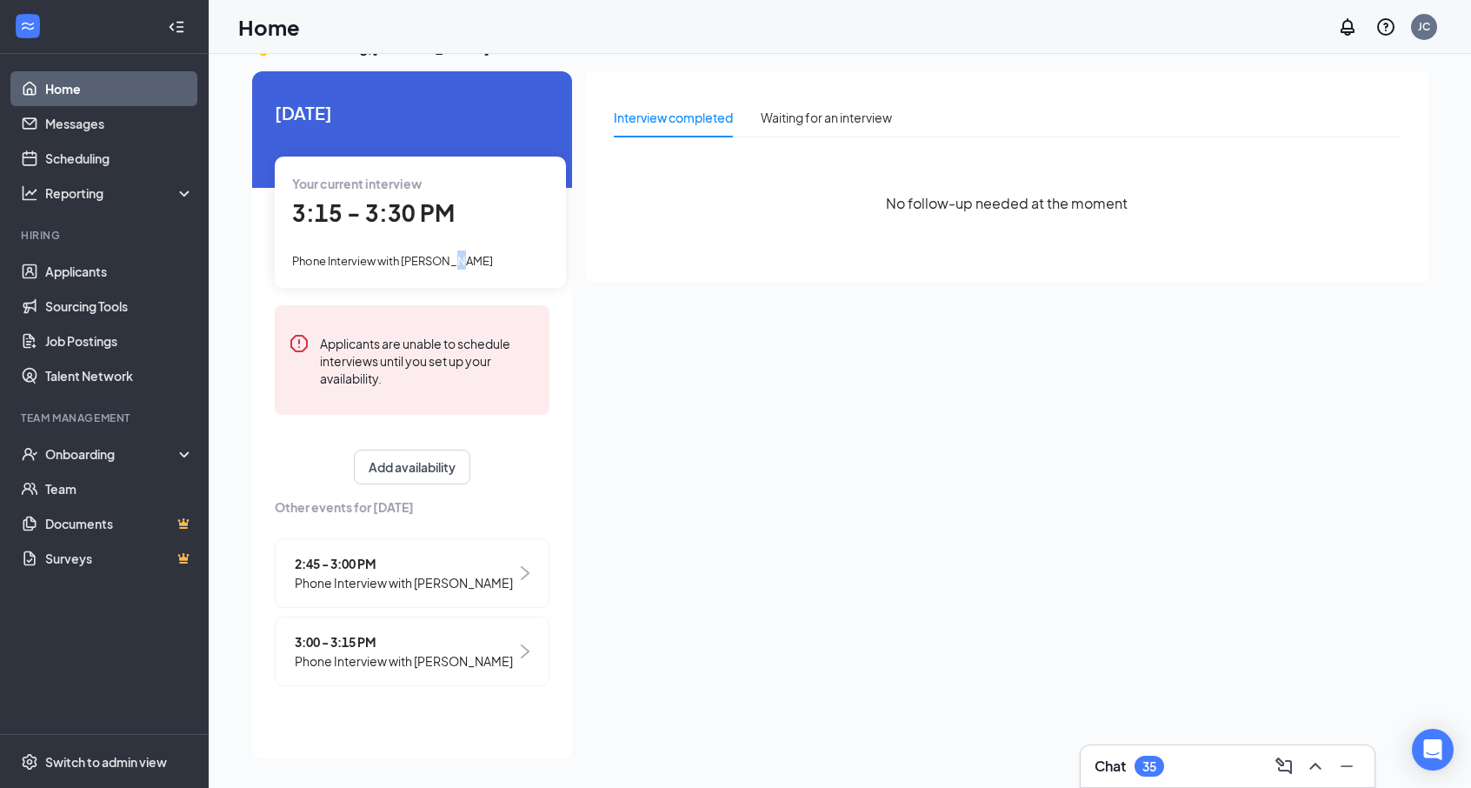
click at [452, 244] on div "Your current interview 3:15 - 3:30 PM Phone Interview with [PERSON_NAME]" at bounding box center [420, 221] width 291 height 130
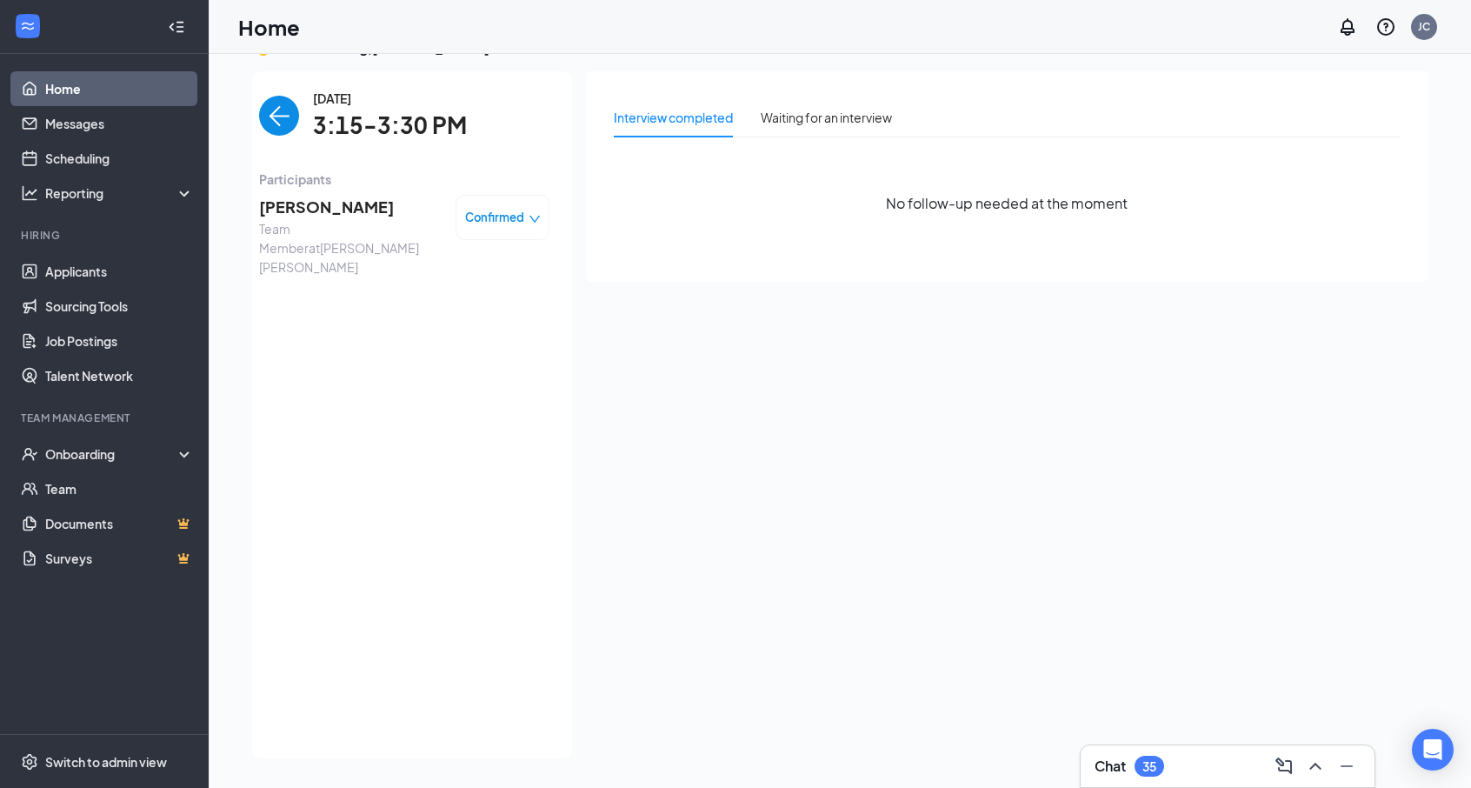
click at [363, 220] on span "Team Member at [PERSON_NAME] [PERSON_NAME]" at bounding box center [350, 247] width 183 height 57
click at [361, 213] on span "[PERSON_NAME]" at bounding box center [350, 207] width 183 height 24
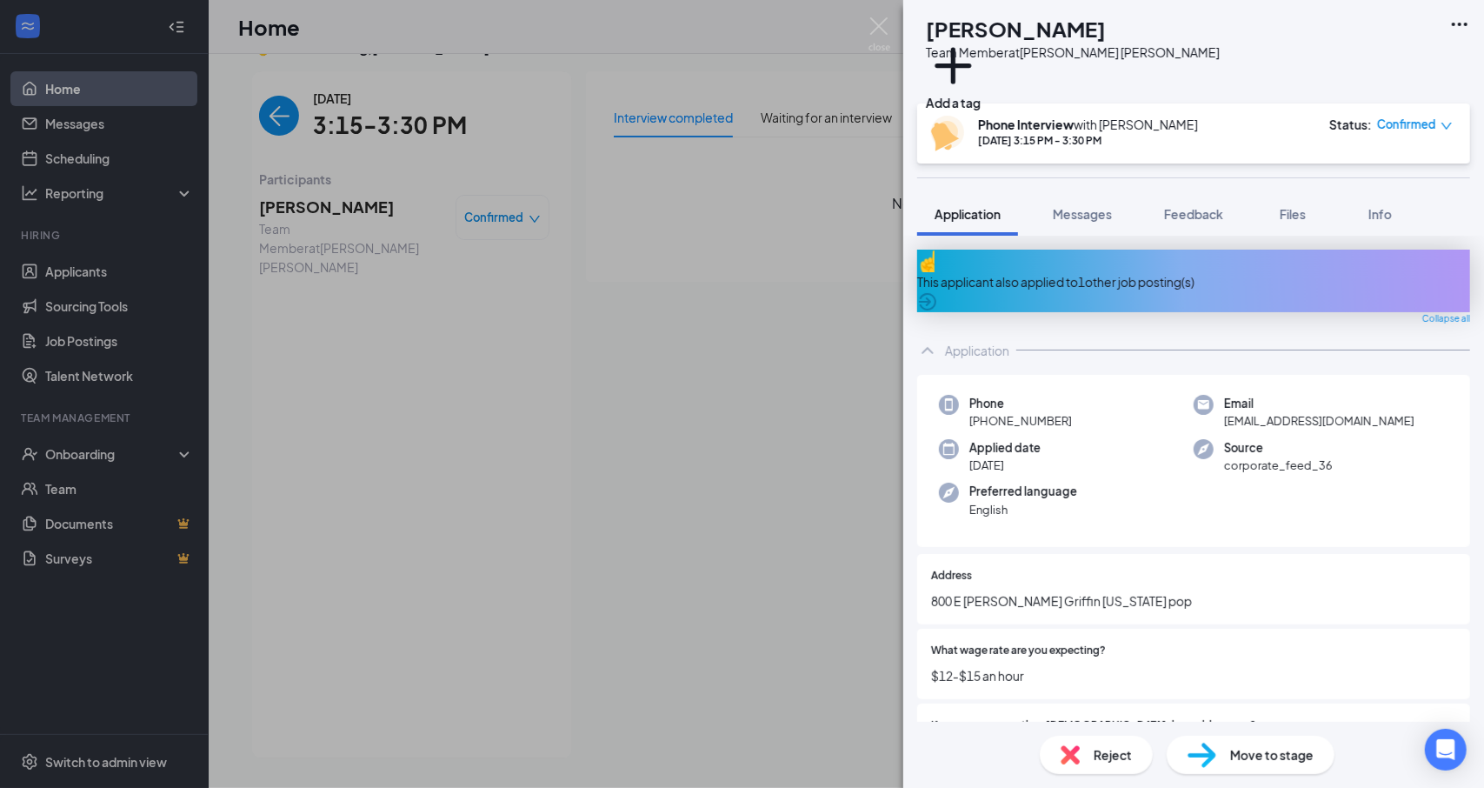
click at [994, 36] on h1 "[PERSON_NAME]" at bounding box center [1016, 29] width 180 height 30
copy h1 "[PERSON_NAME]"
click at [1033, 412] on span "[PHONE_NUMBER]" at bounding box center [1020, 420] width 103 height 17
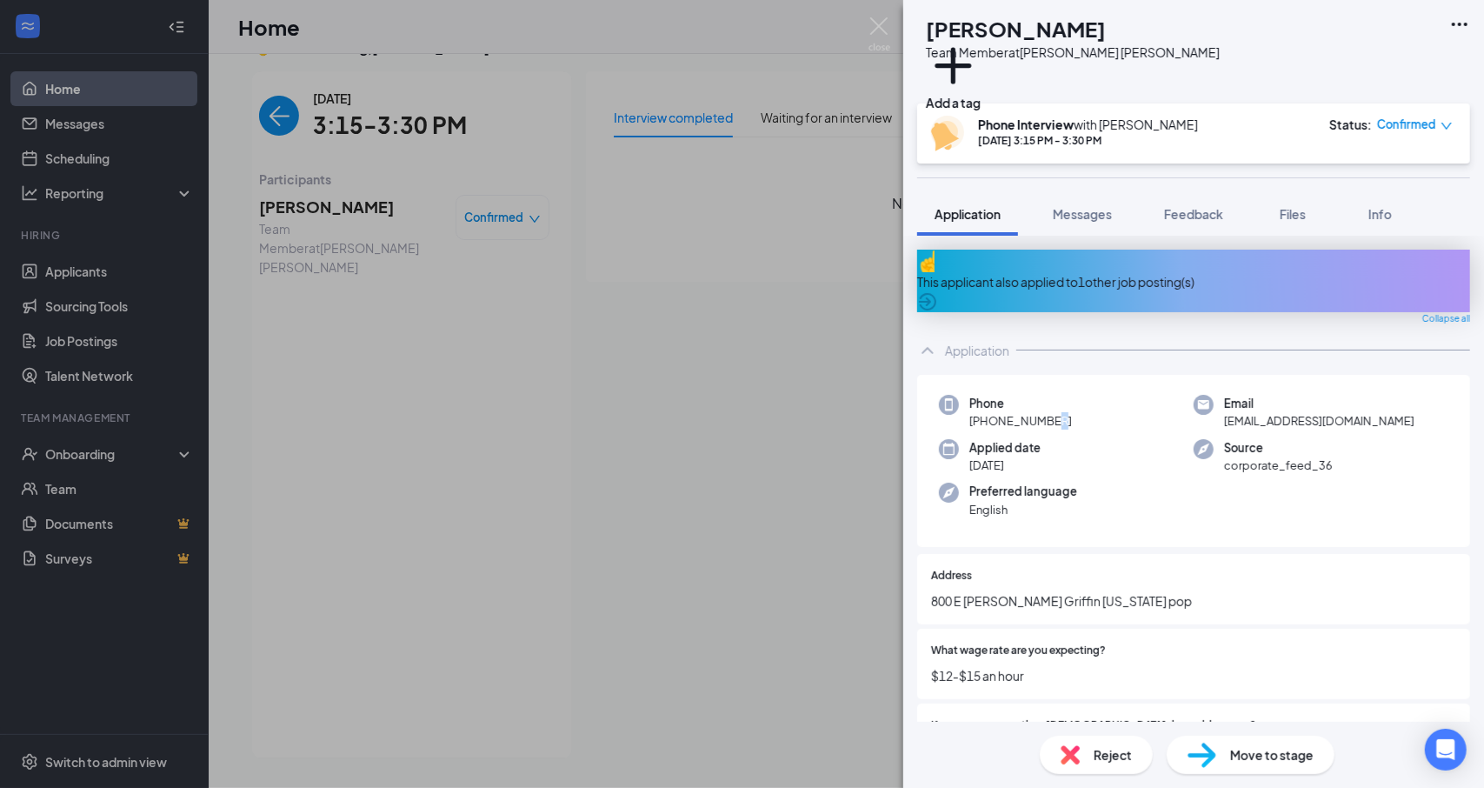
click at [1033, 412] on span "[PHONE_NUMBER]" at bounding box center [1020, 420] width 103 height 17
copy span "[PHONE_NUMBER]"
